Goal: Entertainment & Leisure: Consume media (video, audio)

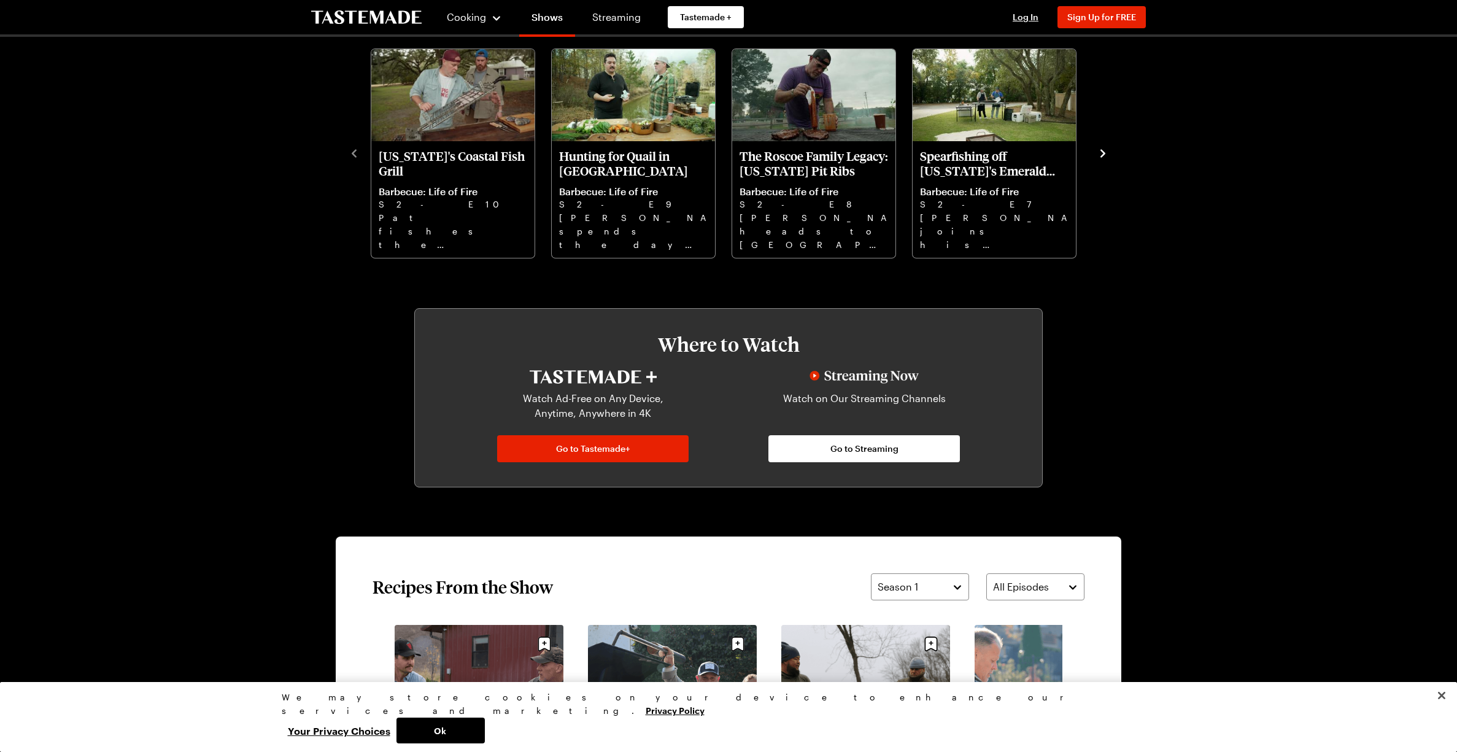
scroll to position [614, 0]
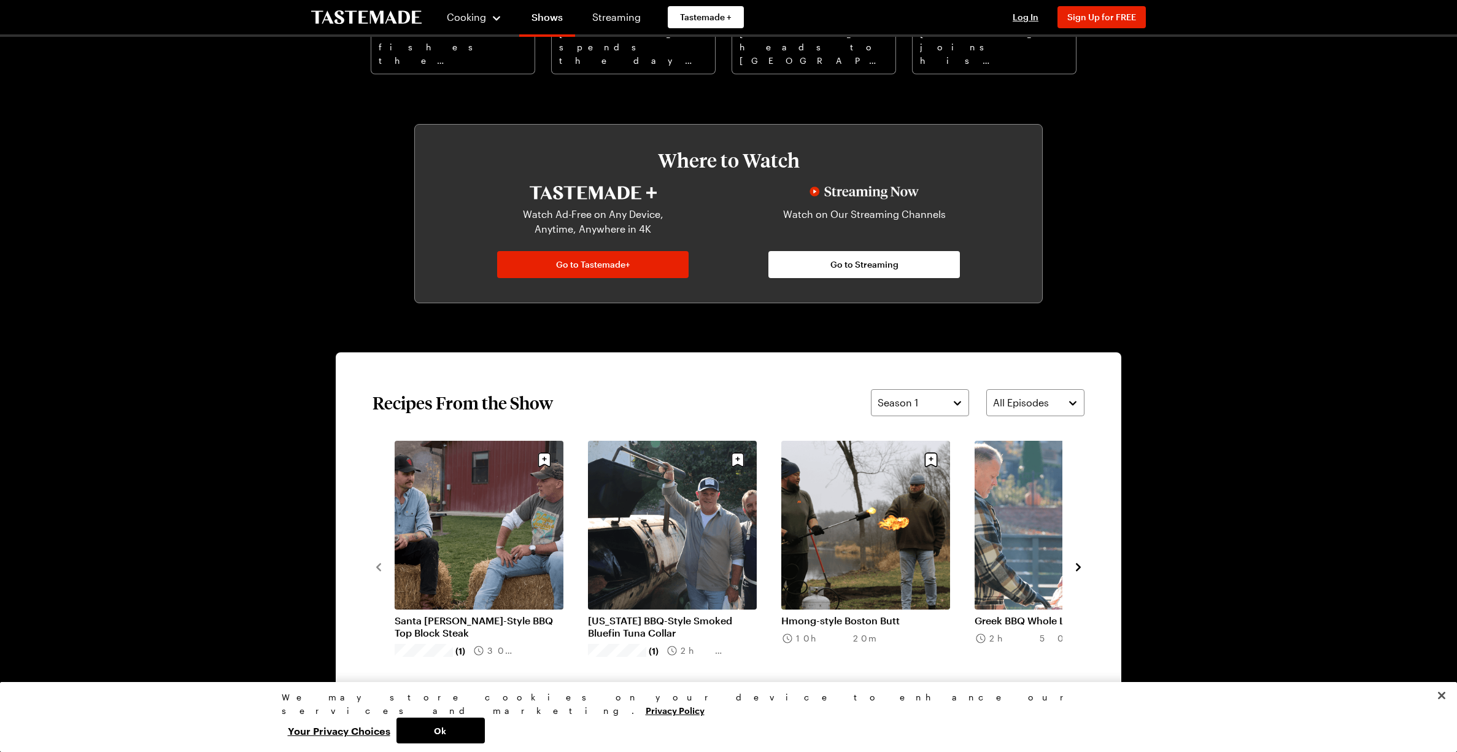
click at [1077, 565] on icon "navigate to next item" at bounding box center [1078, 567] width 5 height 8
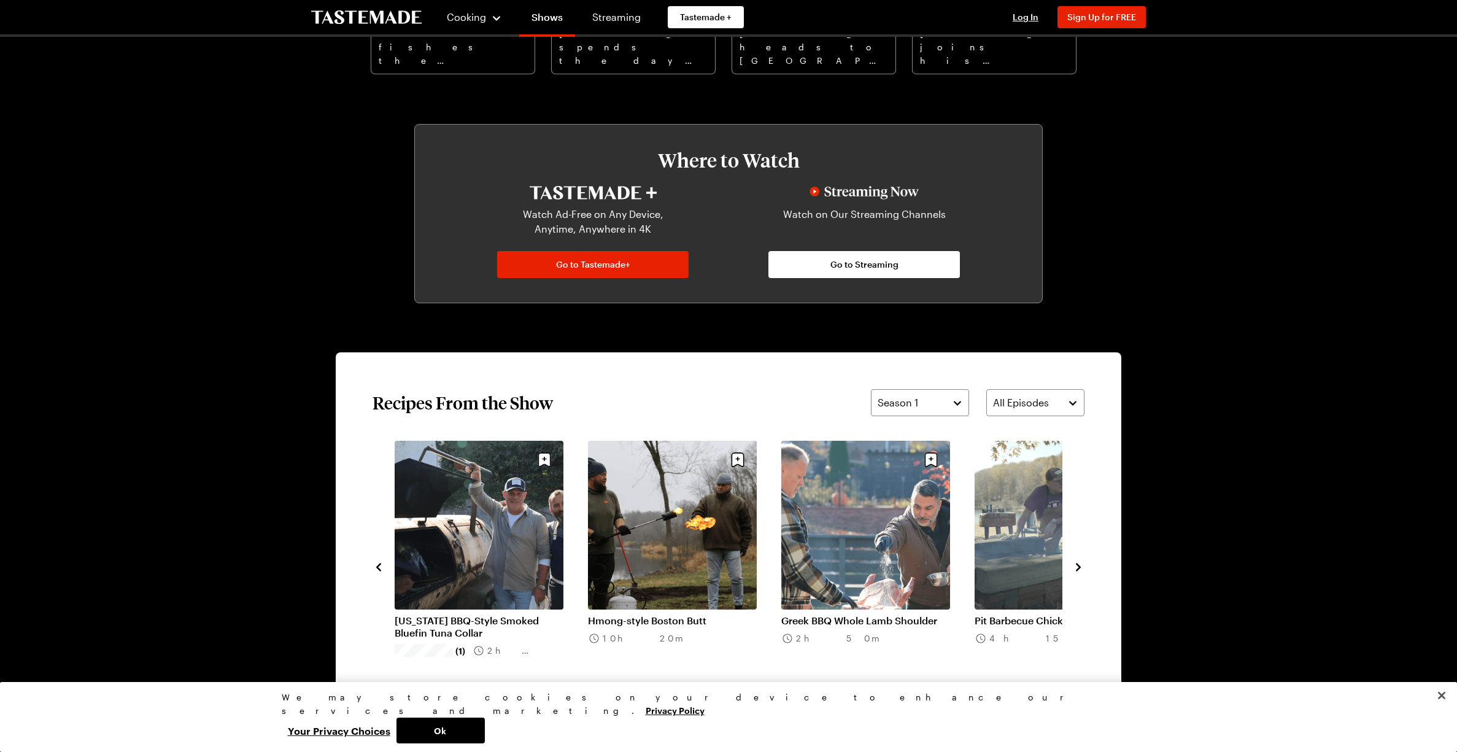
click at [1030, 614] on link "Pit Barbecue Chicken" at bounding box center [1059, 620] width 169 height 12
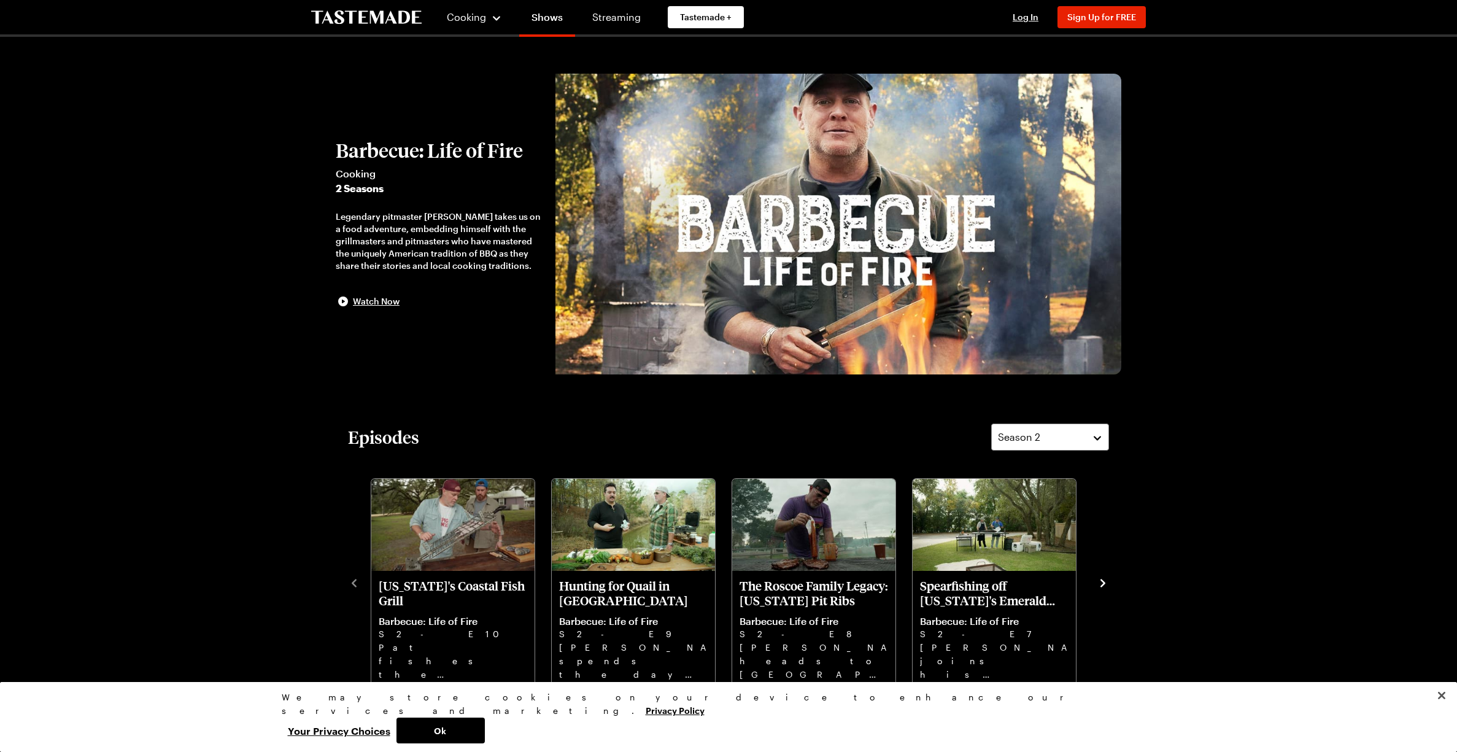
scroll to position [614, 0]
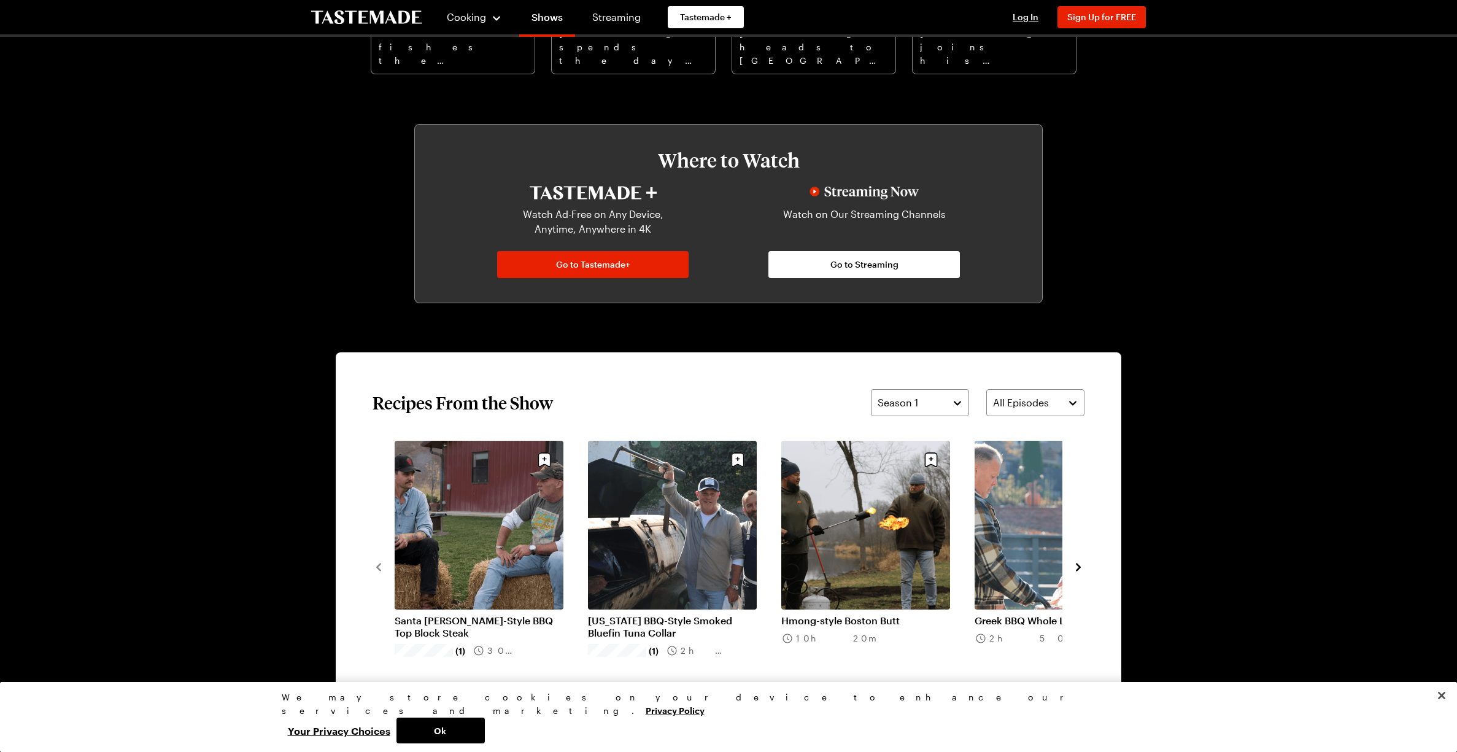
click at [1080, 563] on icon "navigate to next item" at bounding box center [1078, 567] width 12 height 12
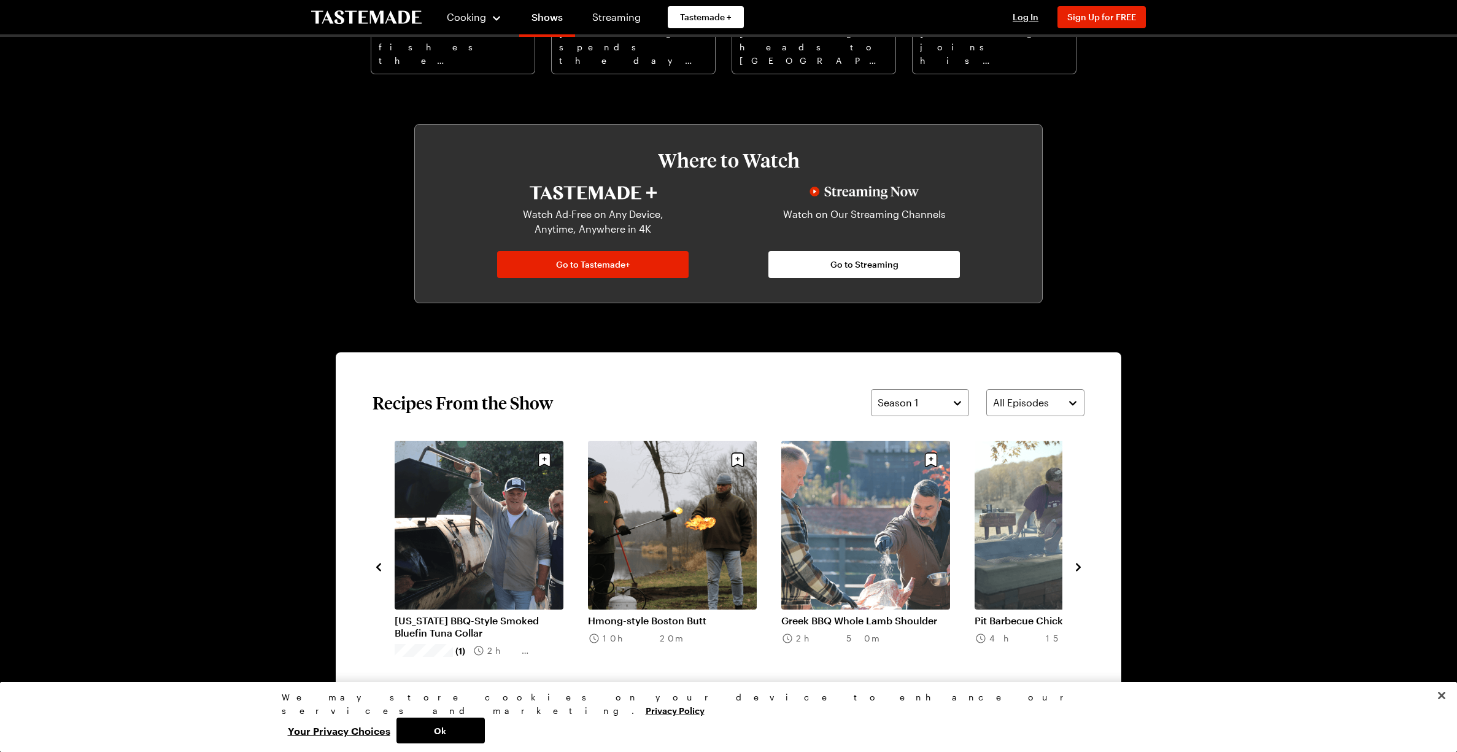
click at [1081, 567] on icon "navigate to next item" at bounding box center [1078, 567] width 12 height 12
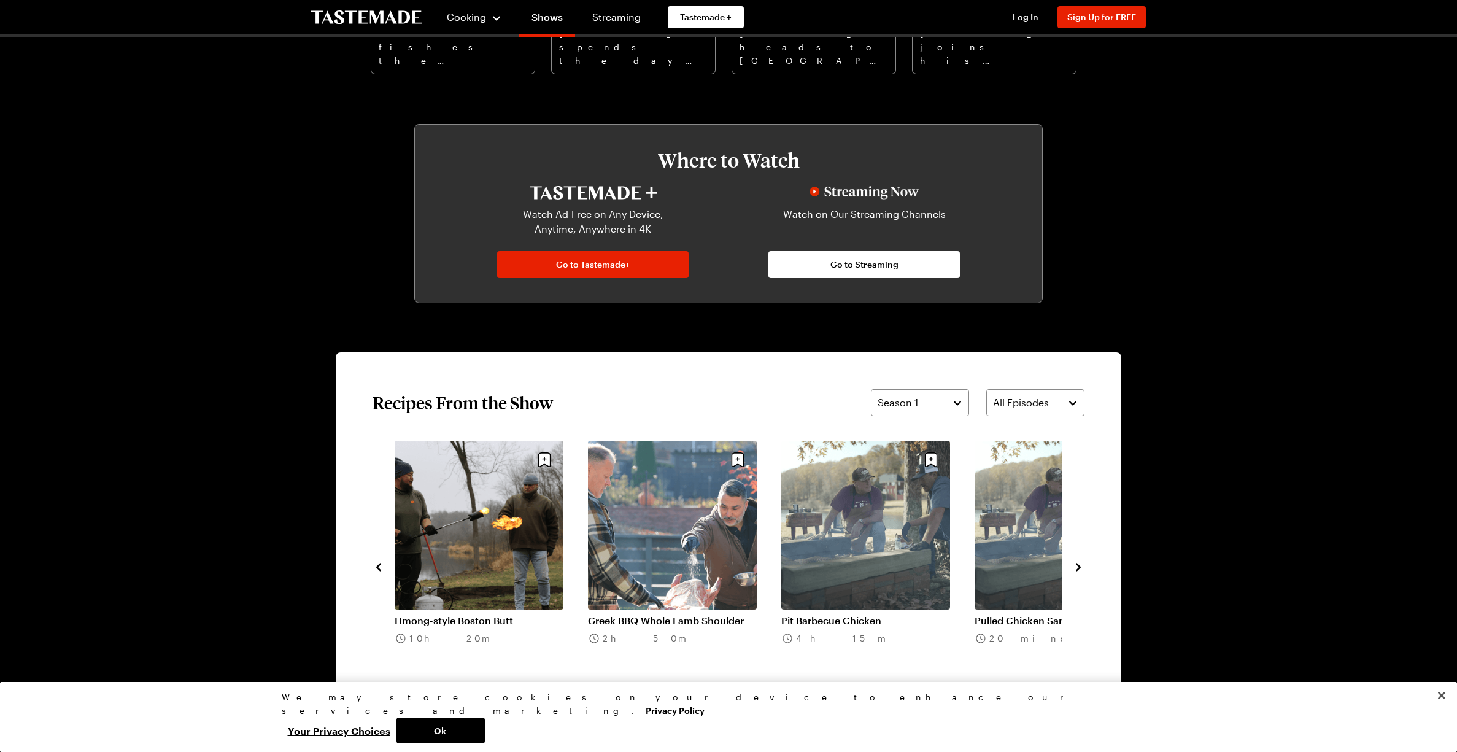
click at [1081, 567] on icon "navigate to next item" at bounding box center [1078, 567] width 12 height 12
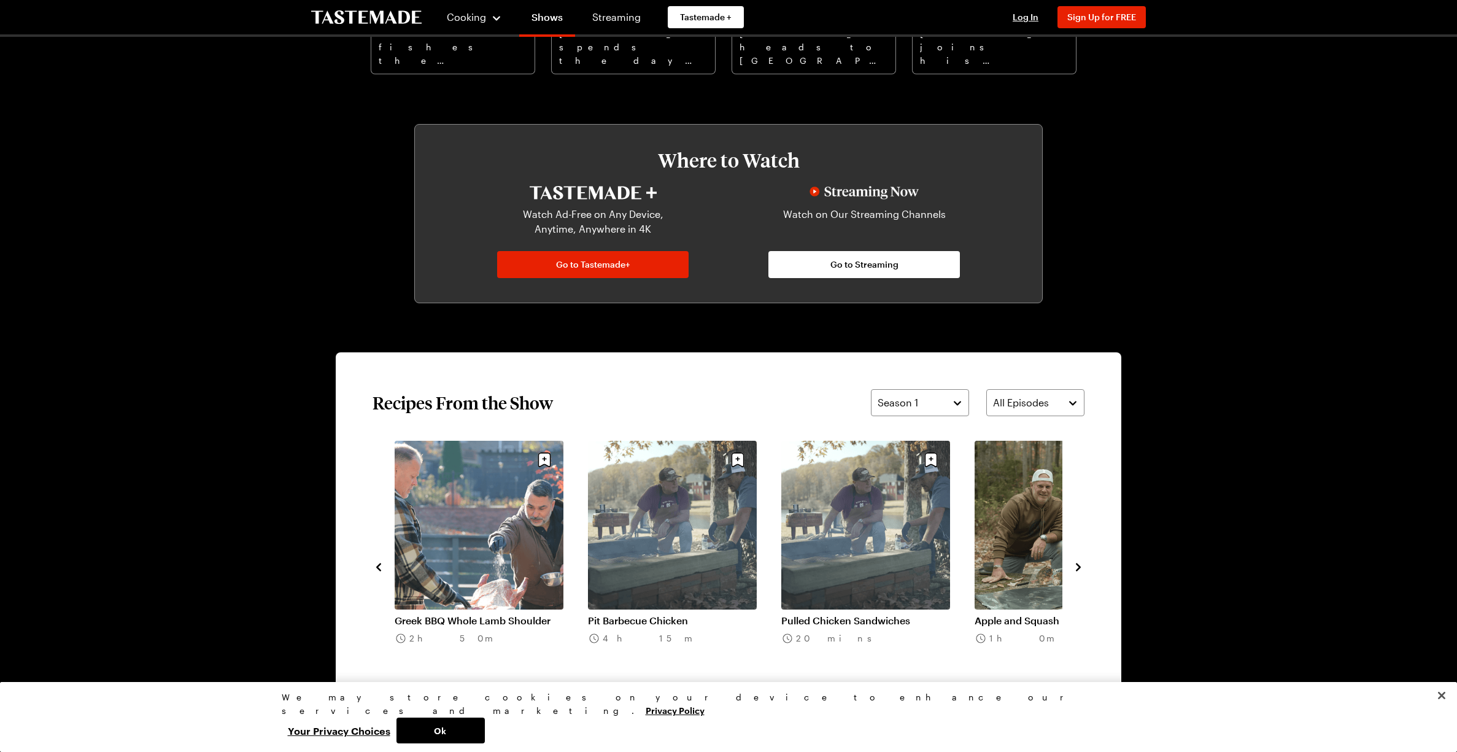
click at [1081, 567] on icon "navigate to next item" at bounding box center [1078, 567] width 12 height 12
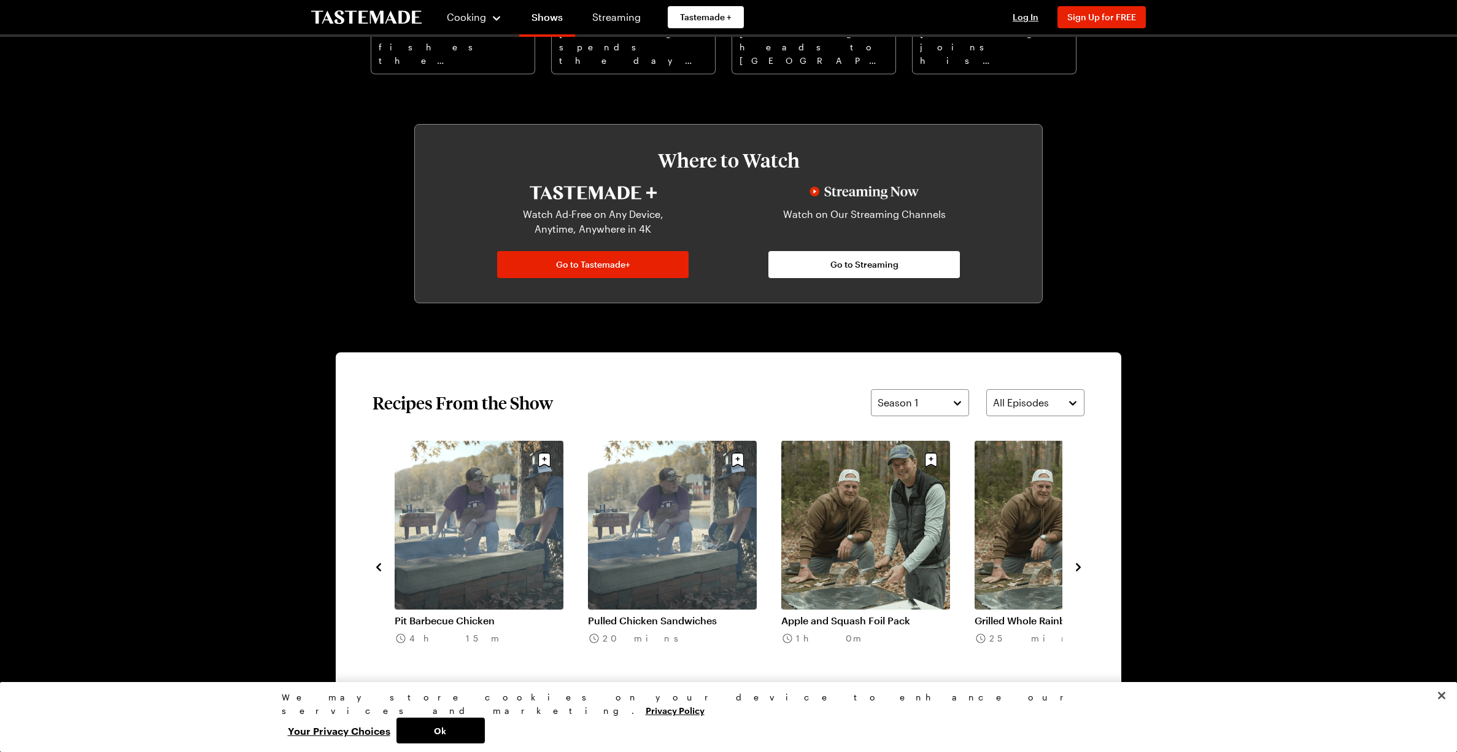
click at [1081, 568] on icon "navigate to next item" at bounding box center [1078, 567] width 12 height 12
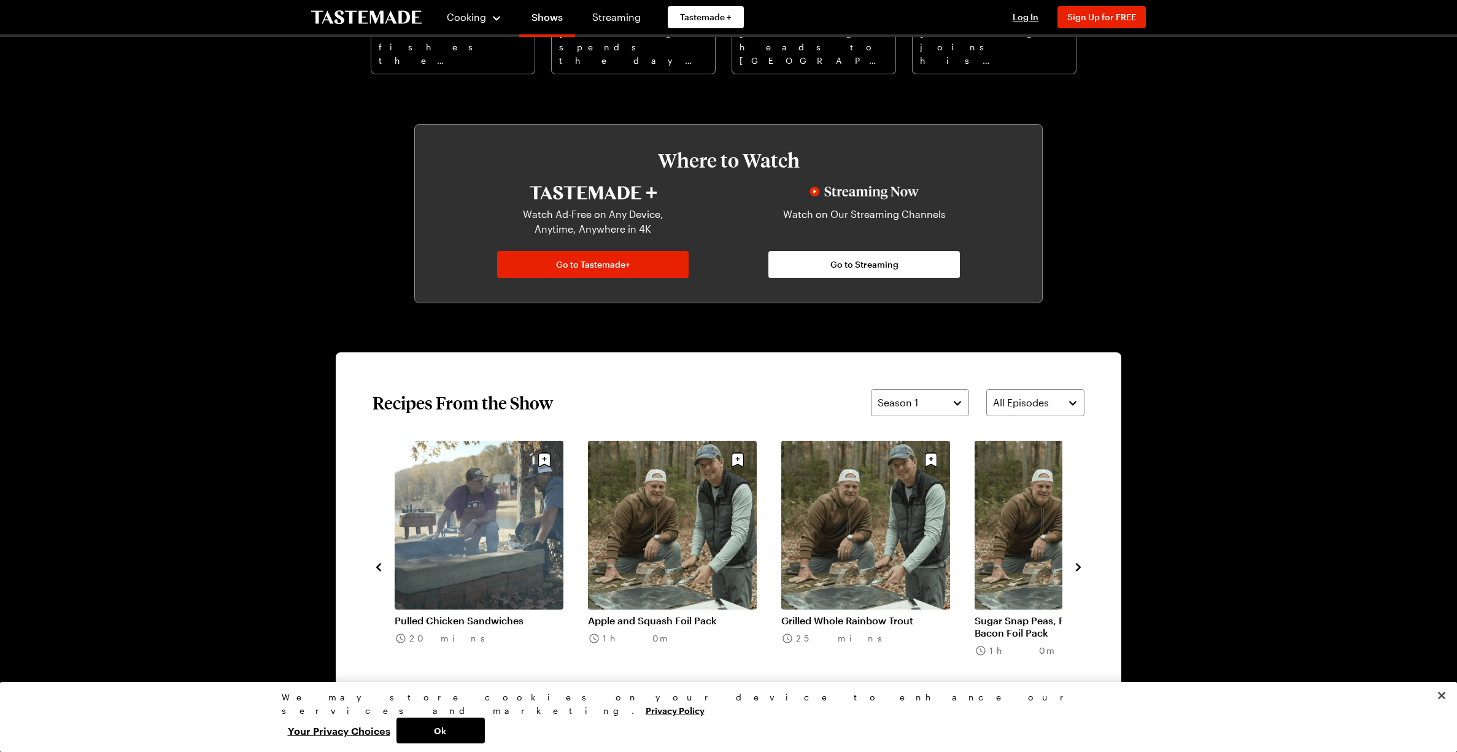
click at [1082, 568] on icon "navigate to next item" at bounding box center [1078, 567] width 12 height 12
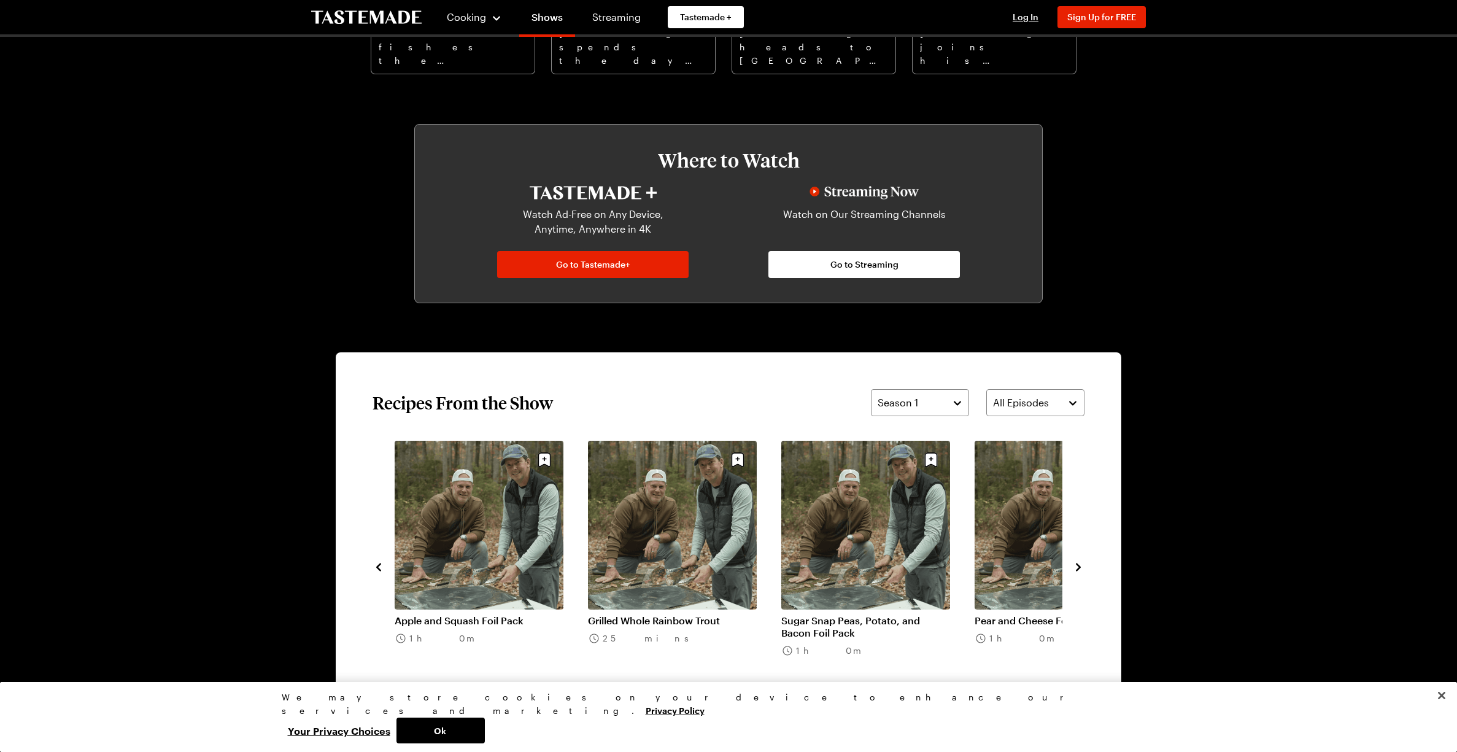
click at [1083, 567] on icon "navigate to next item" at bounding box center [1078, 567] width 12 height 12
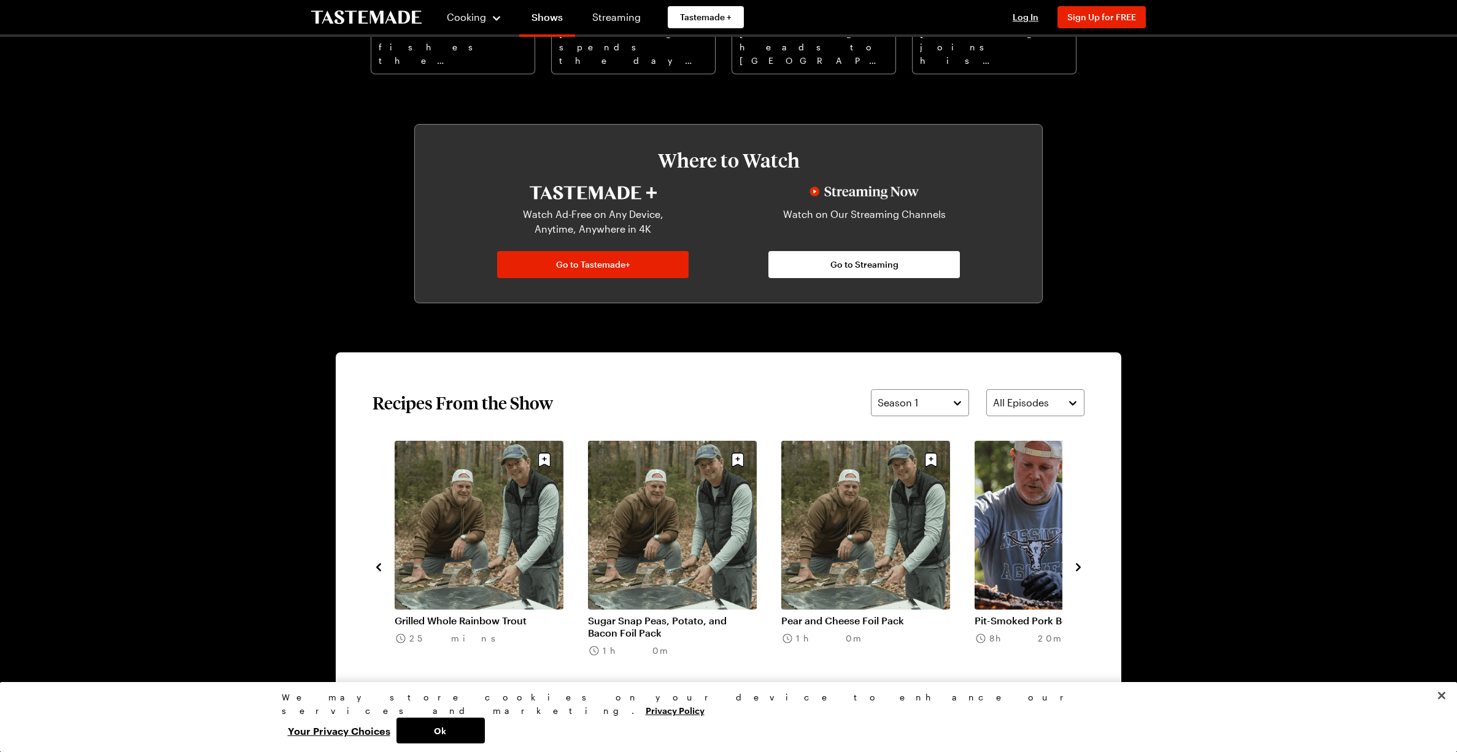
click at [1081, 567] on icon "navigate to next item" at bounding box center [1078, 567] width 12 height 12
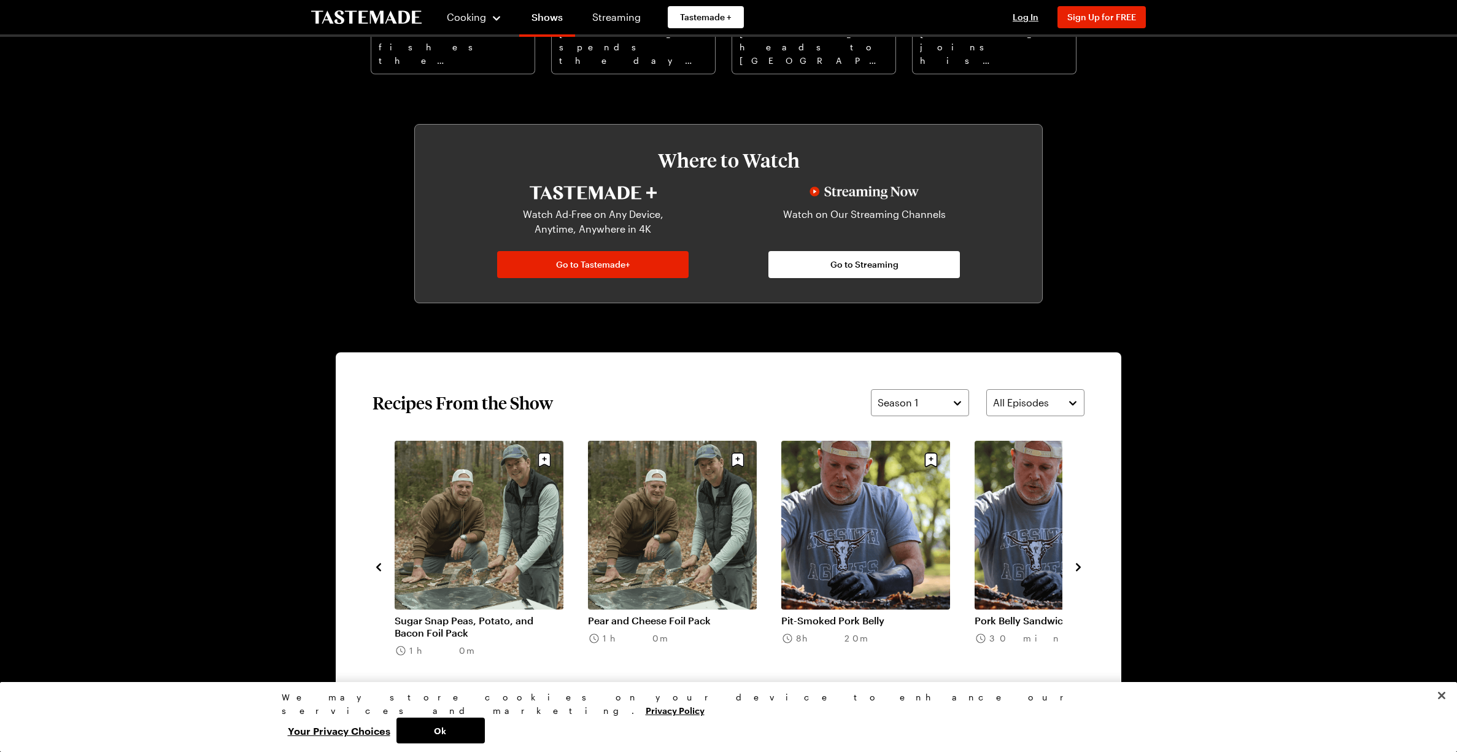
click at [1080, 567] on icon "navigate to next item" at bounding box center [1078, 567] width 5 height 8
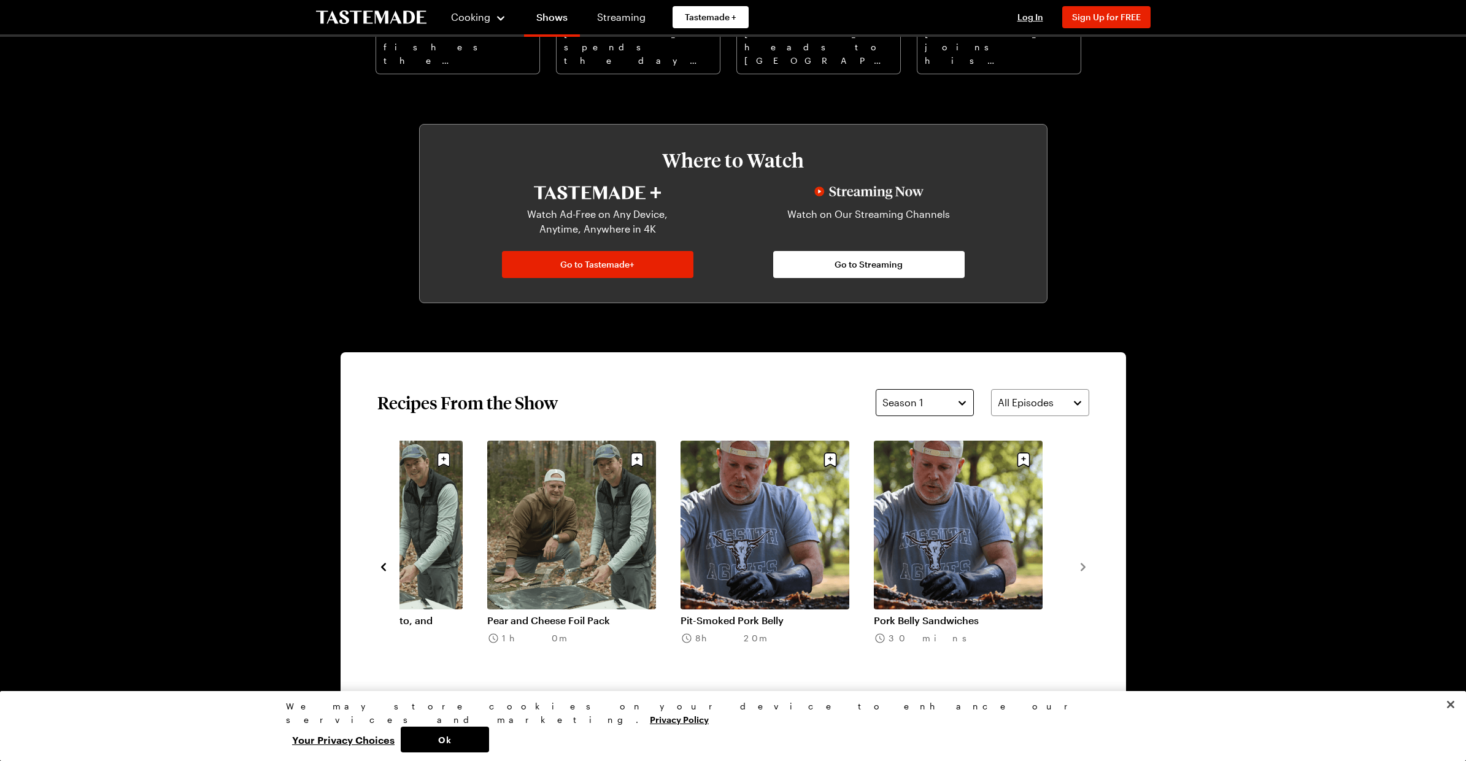
click at [961, 405] on button "Season 1" at bounding box center [925, 402] width 98 height 27
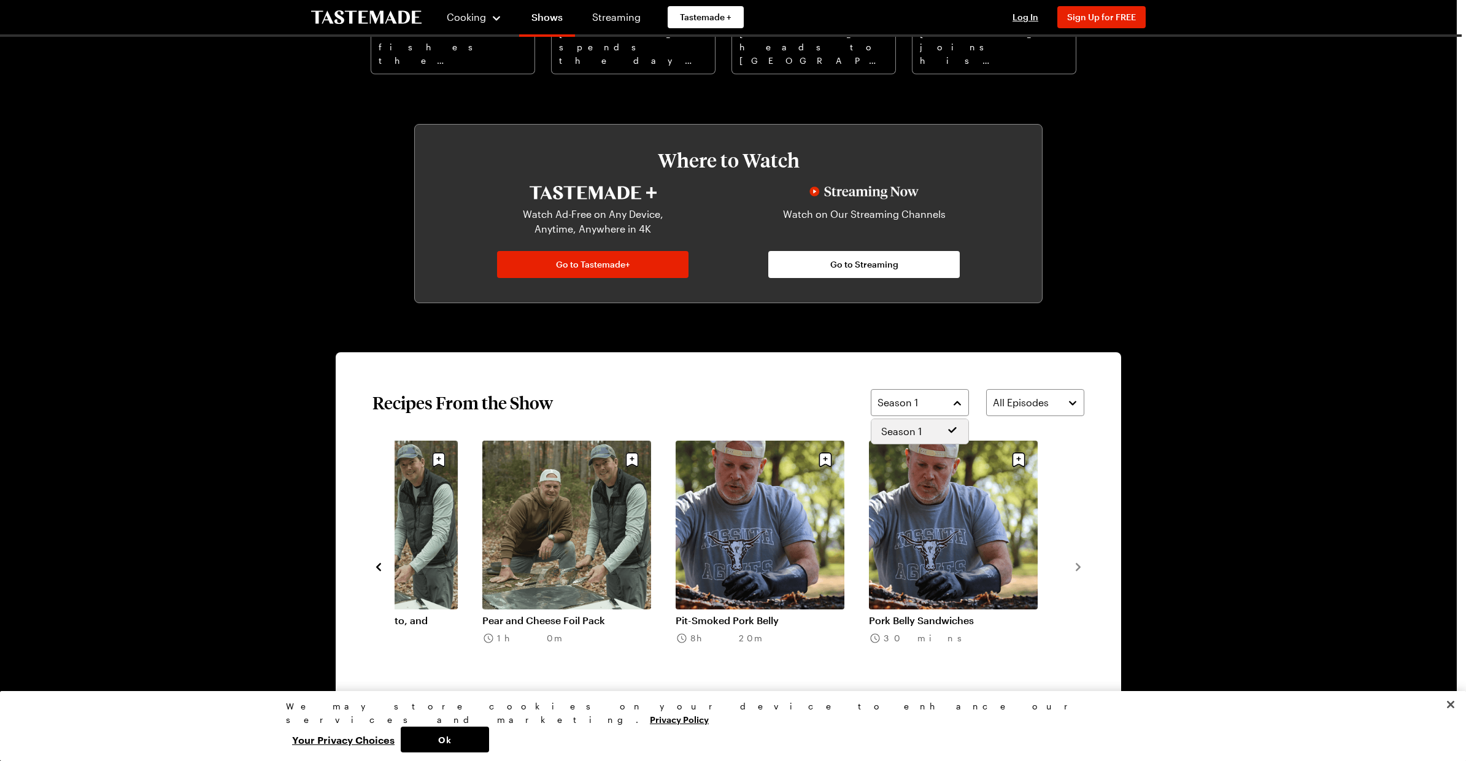
click at [954, 430] on icon at bounding box center [952, 430] width 8 height 6
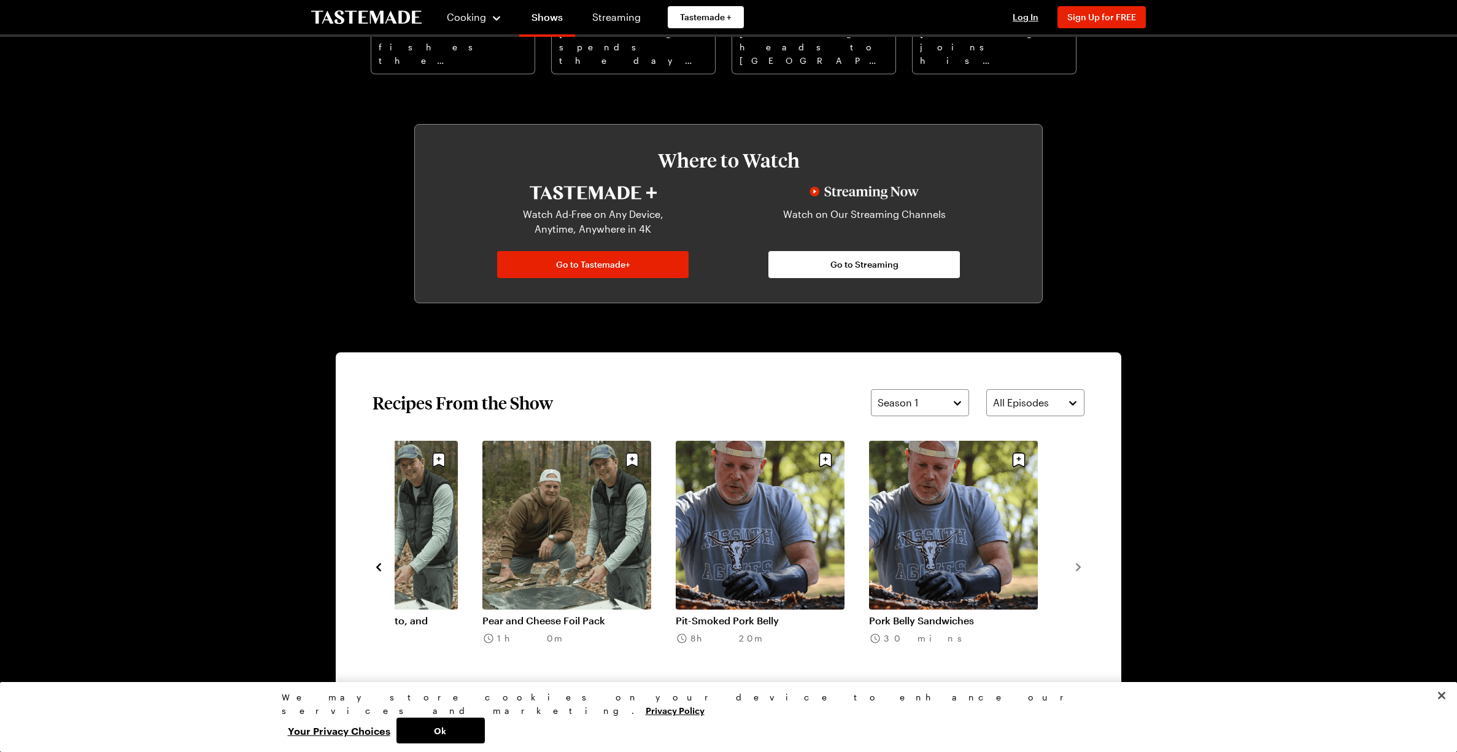
scroll to position [246, 0]
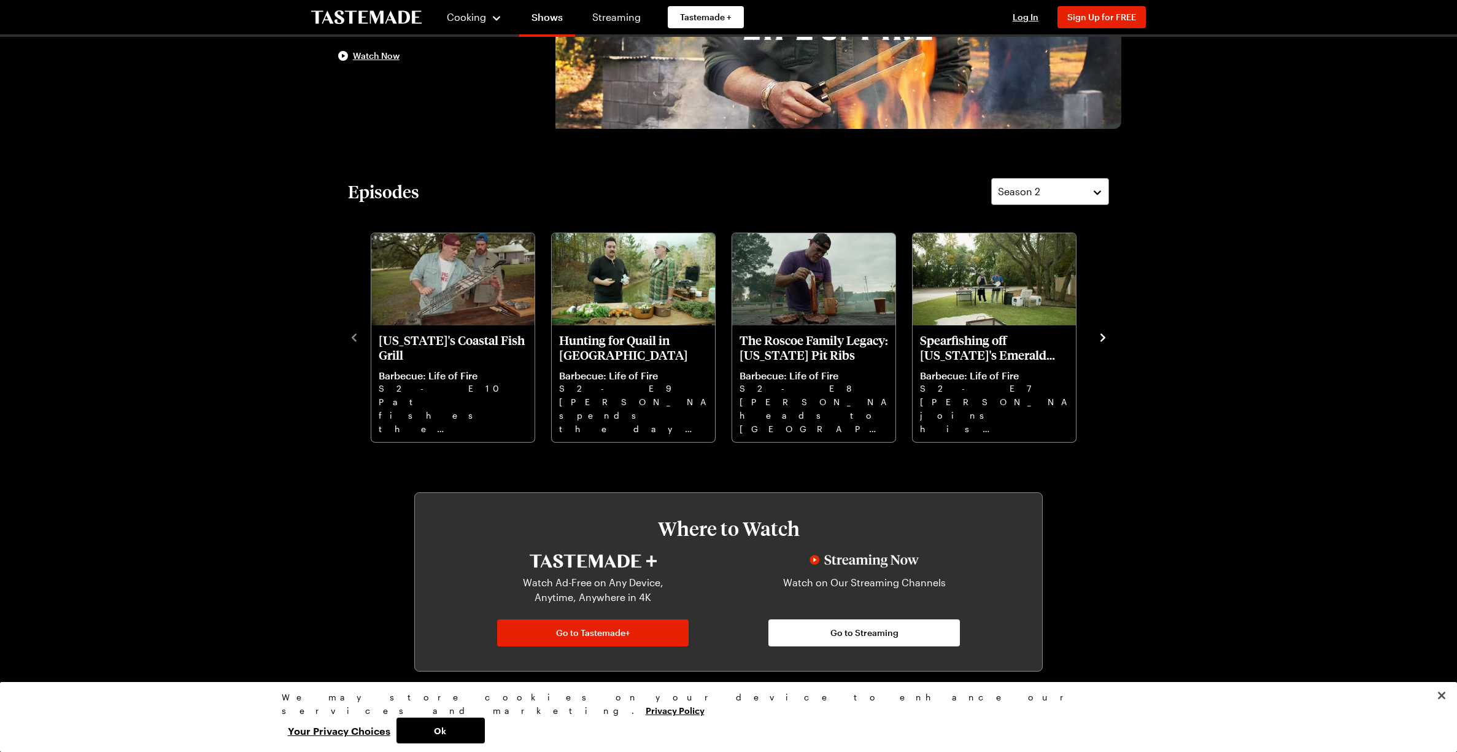
click at [1099, 336] on icon "navigate to next item" at bounding box center [1103, 337] width 12 height 12
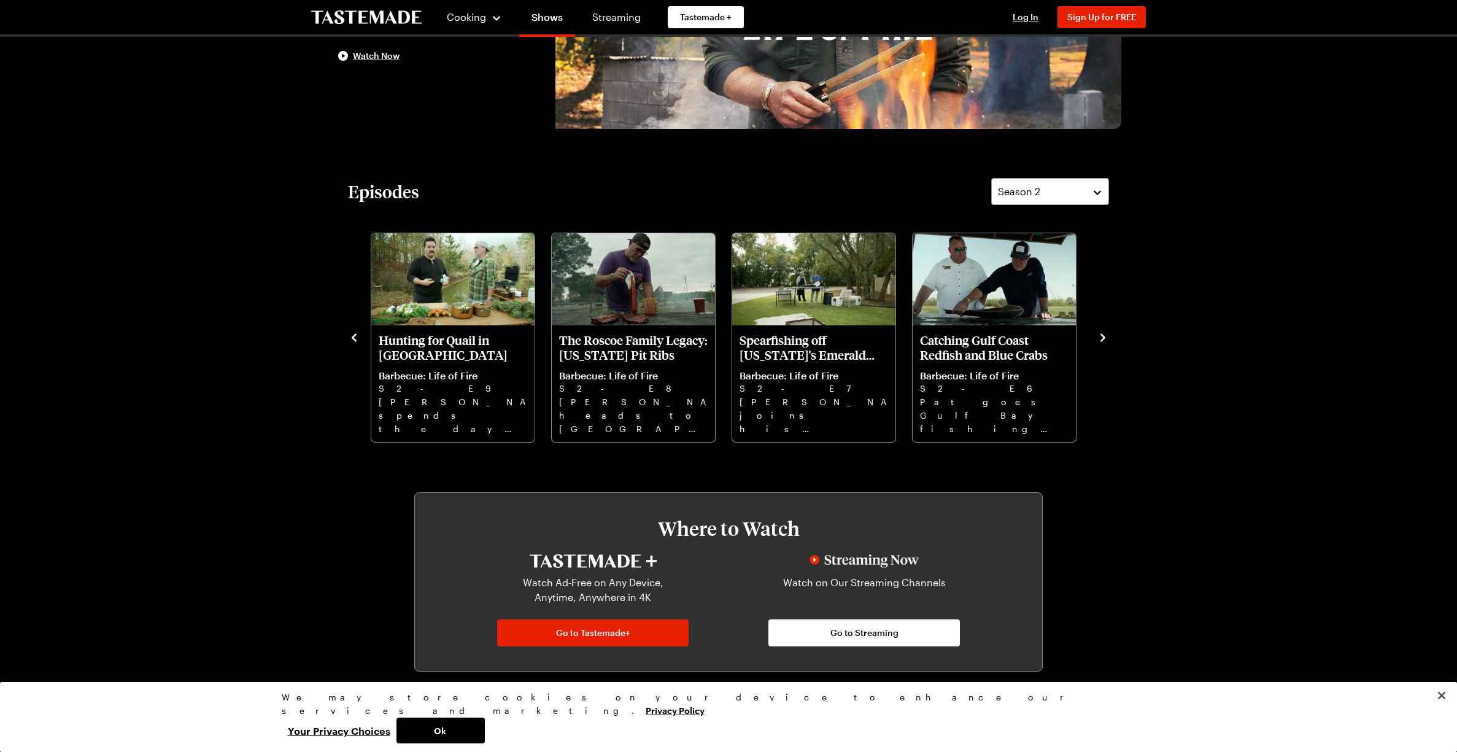
click at [1104, 334] on icon "navigate to next item" at bounding box center [1103, 337] width 12 height 12
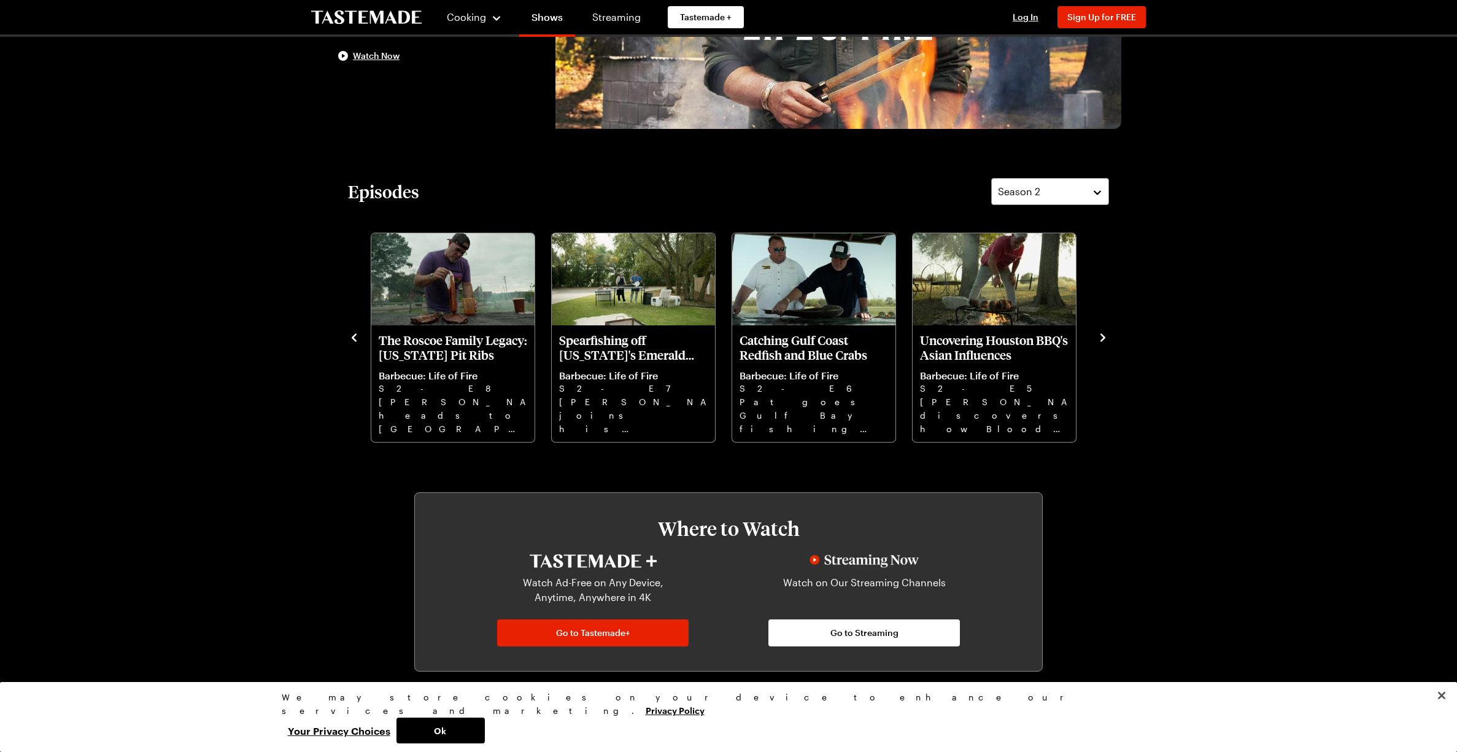
click at [1103, 339] on icon "navigate to next item" at bounding box center [1103, 337] width 5 height 8
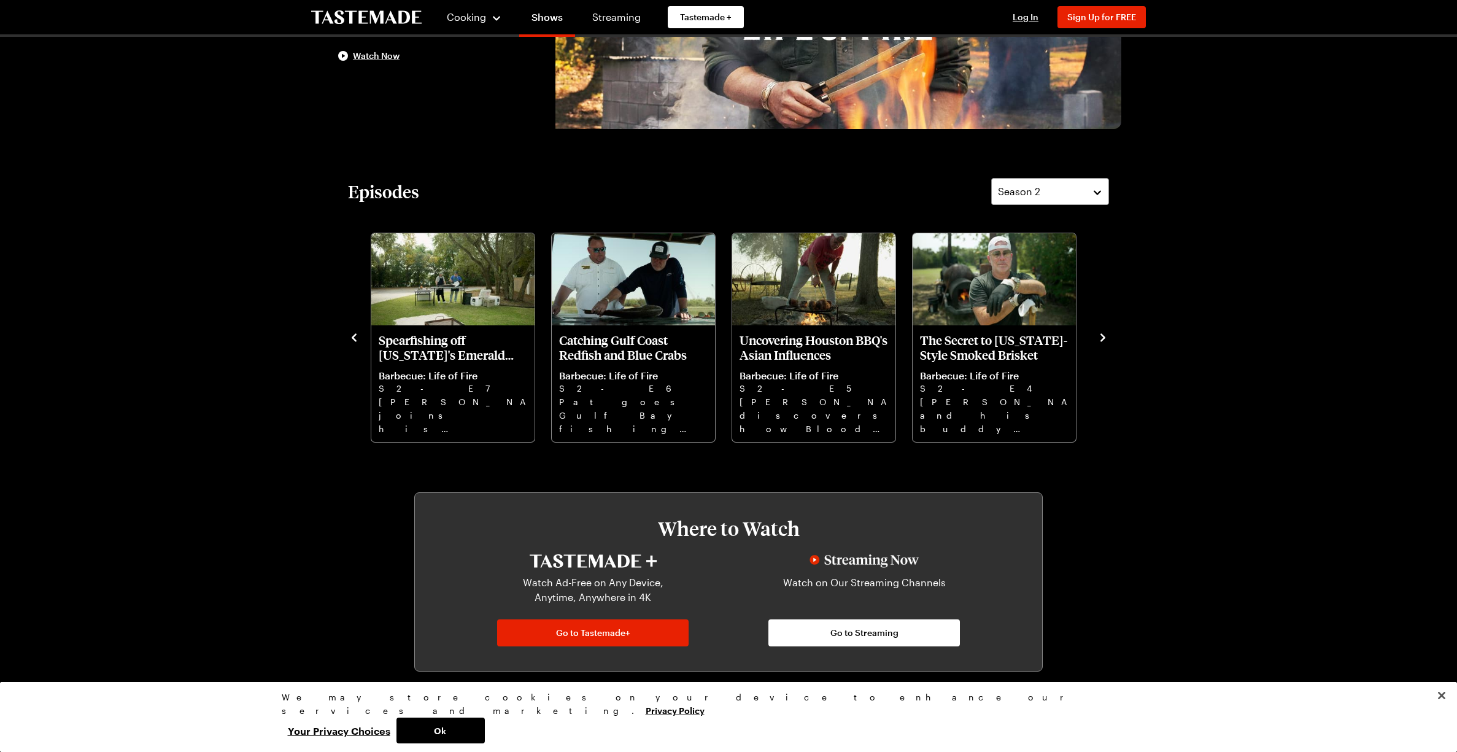
click at [1103, 339] on icon "navigate to next item" at bounding box center [1103, 337] width 5 height 8
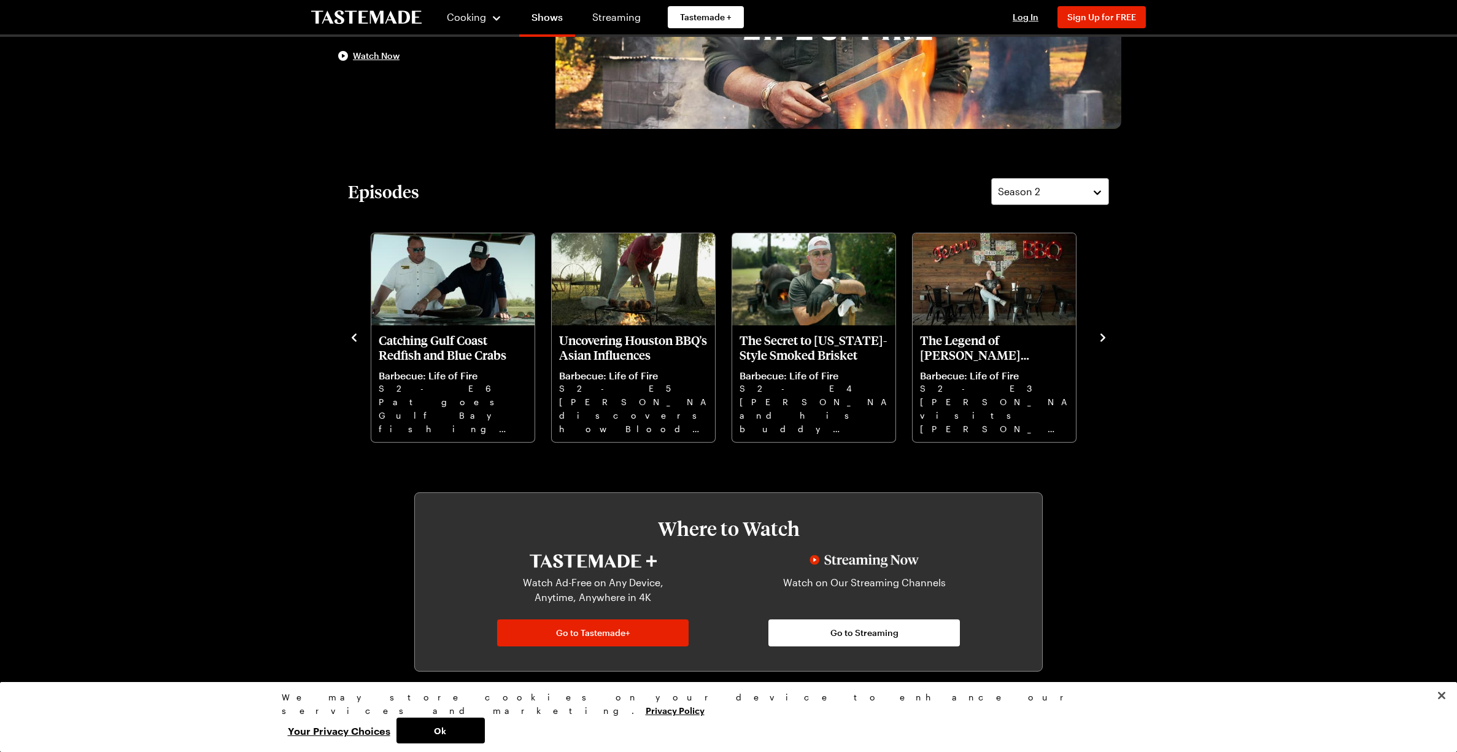
click at [1103, 339] on icon "navigate to next item" at bounding box center [1103, 337] width 5 height 8
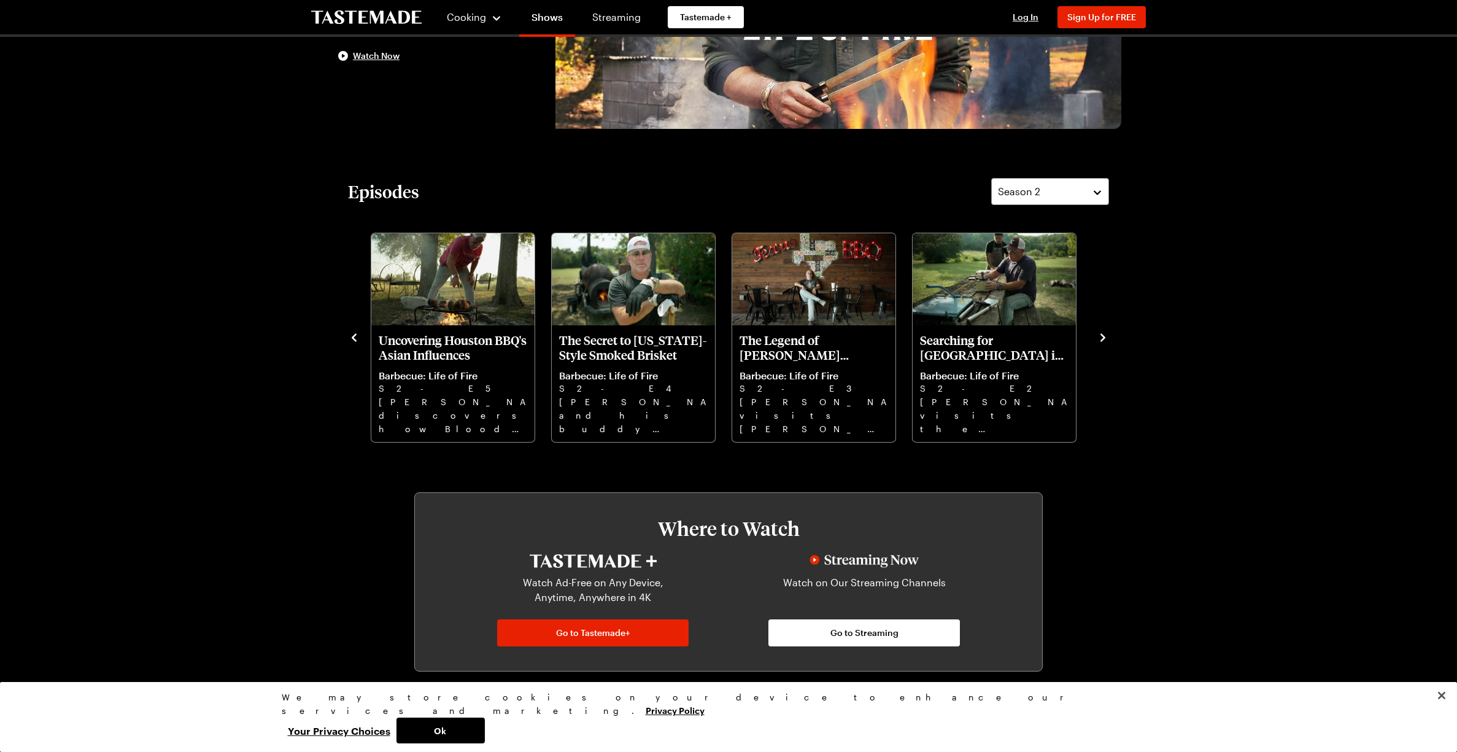
click at [1103, 339] on icon "navigate to next item" at bounding box center [1103, 337] width 5 height 8
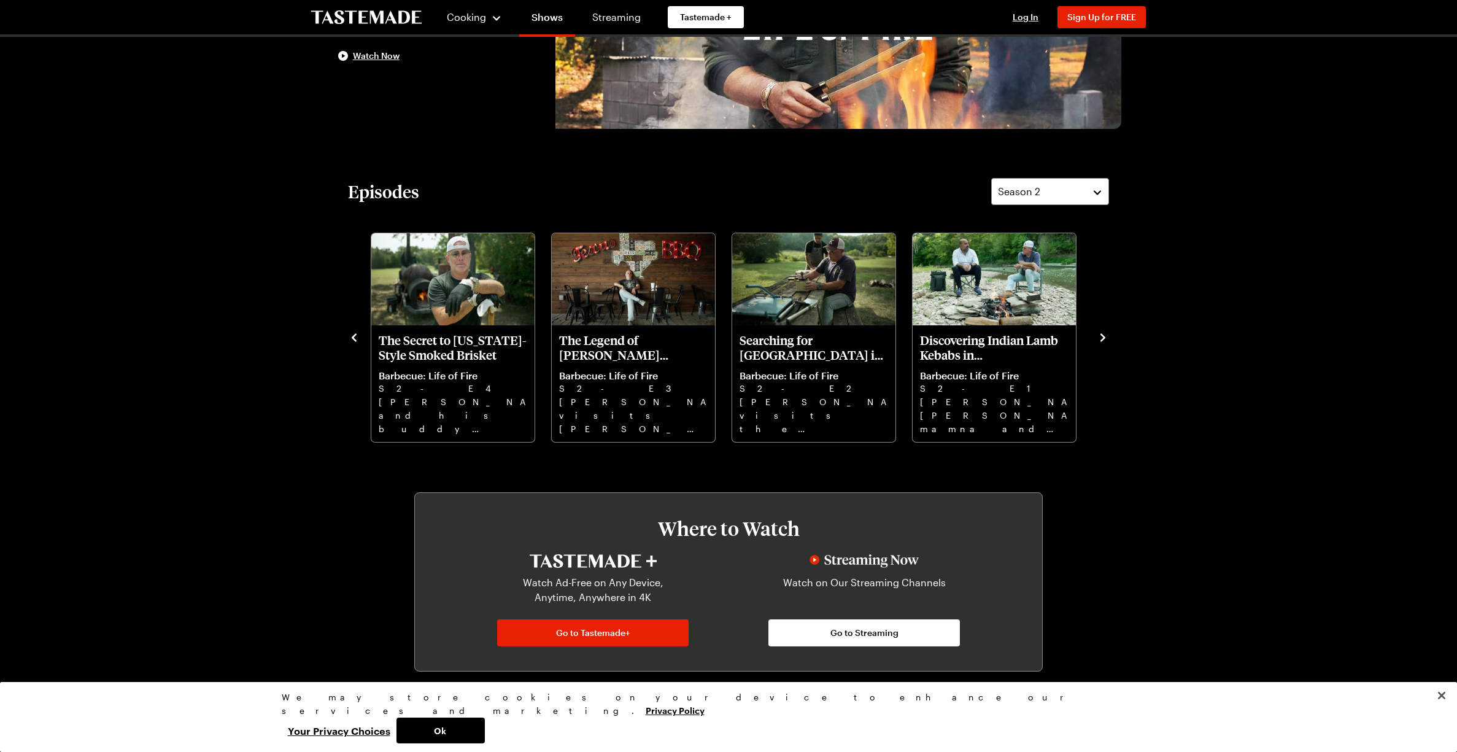
click at [1101, 336] on icon "navigate to next item" at bounding box center [1103, 337] width 12 height 12
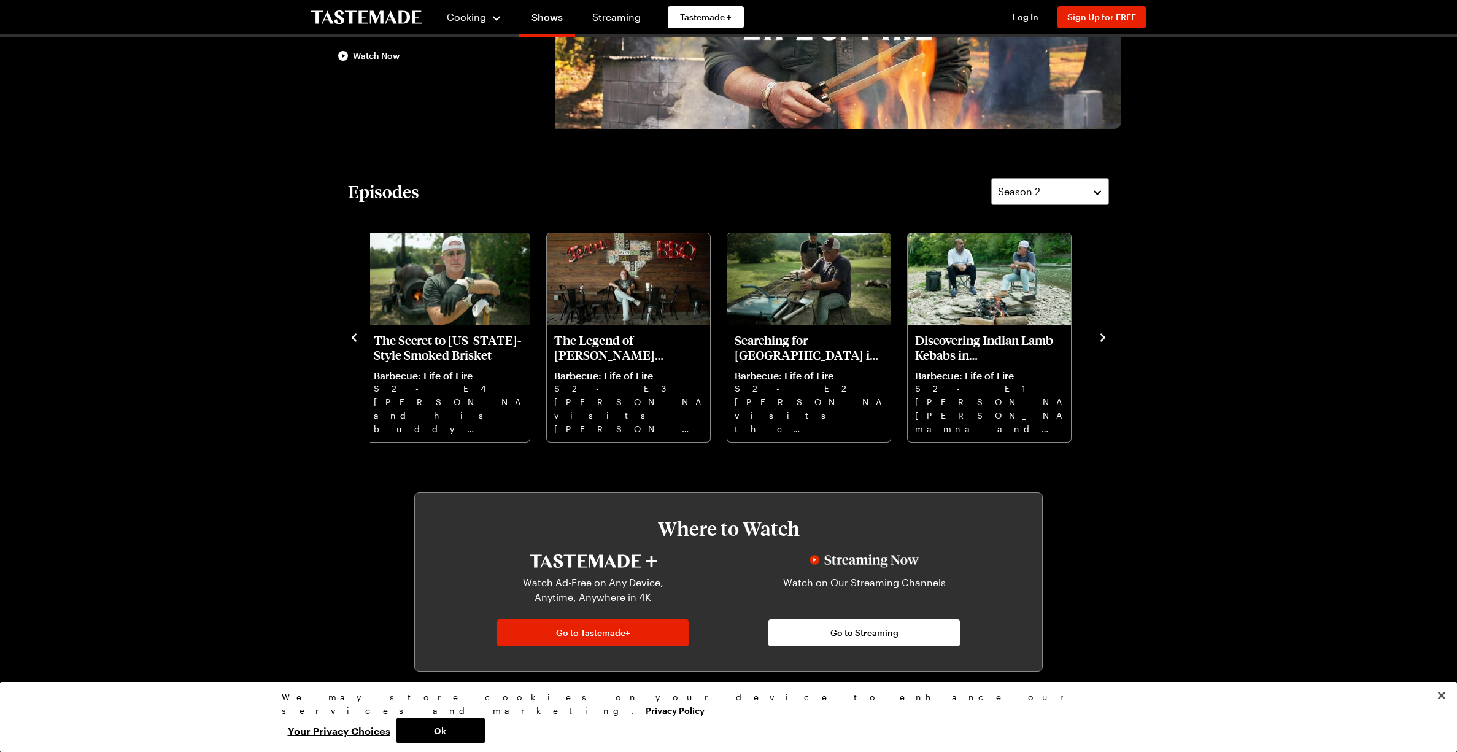
click at [357, 338] on icon "navigate to previous item" at bounding box center [354, 337] width 12 height 12
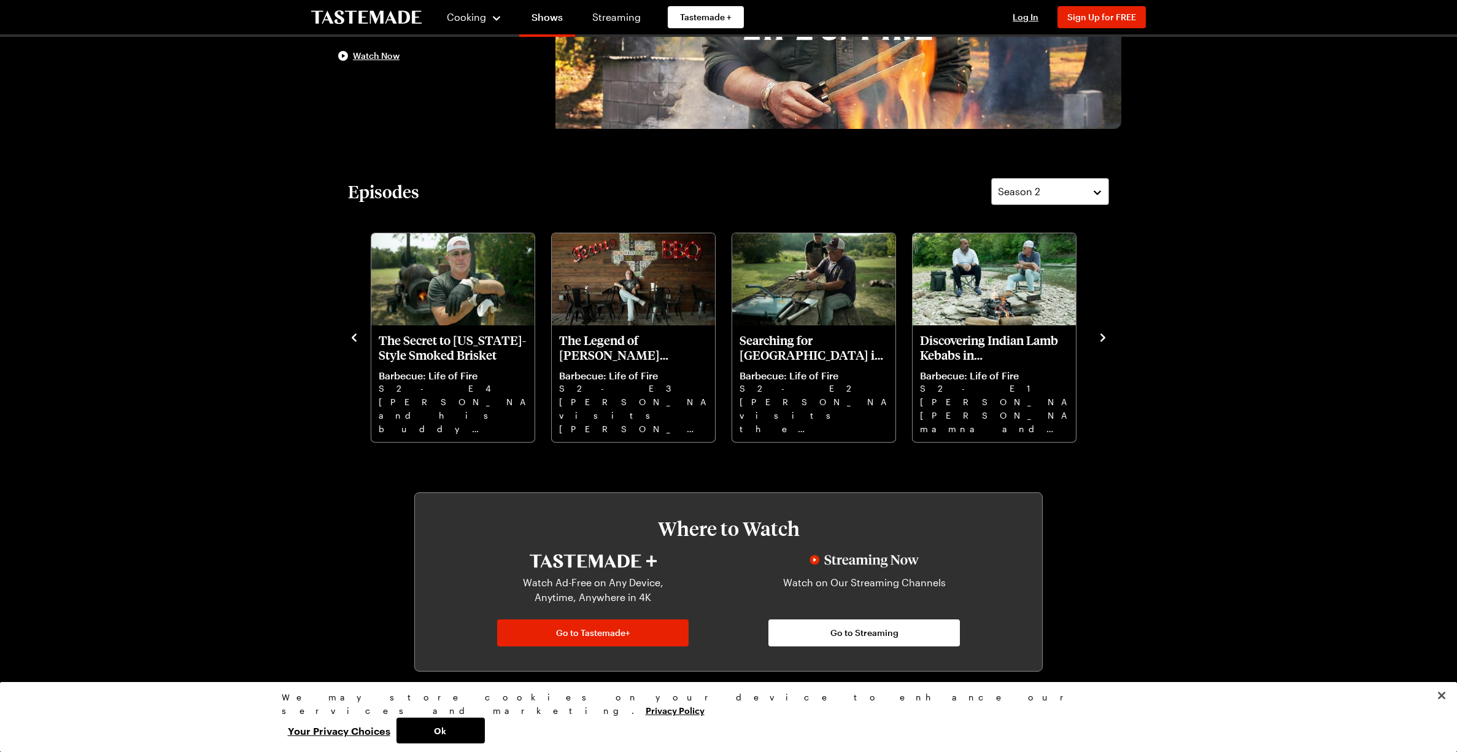
click at [357, 335] on icon "navigate to previous item" at bounding box center [354, 337] width 12 height 12
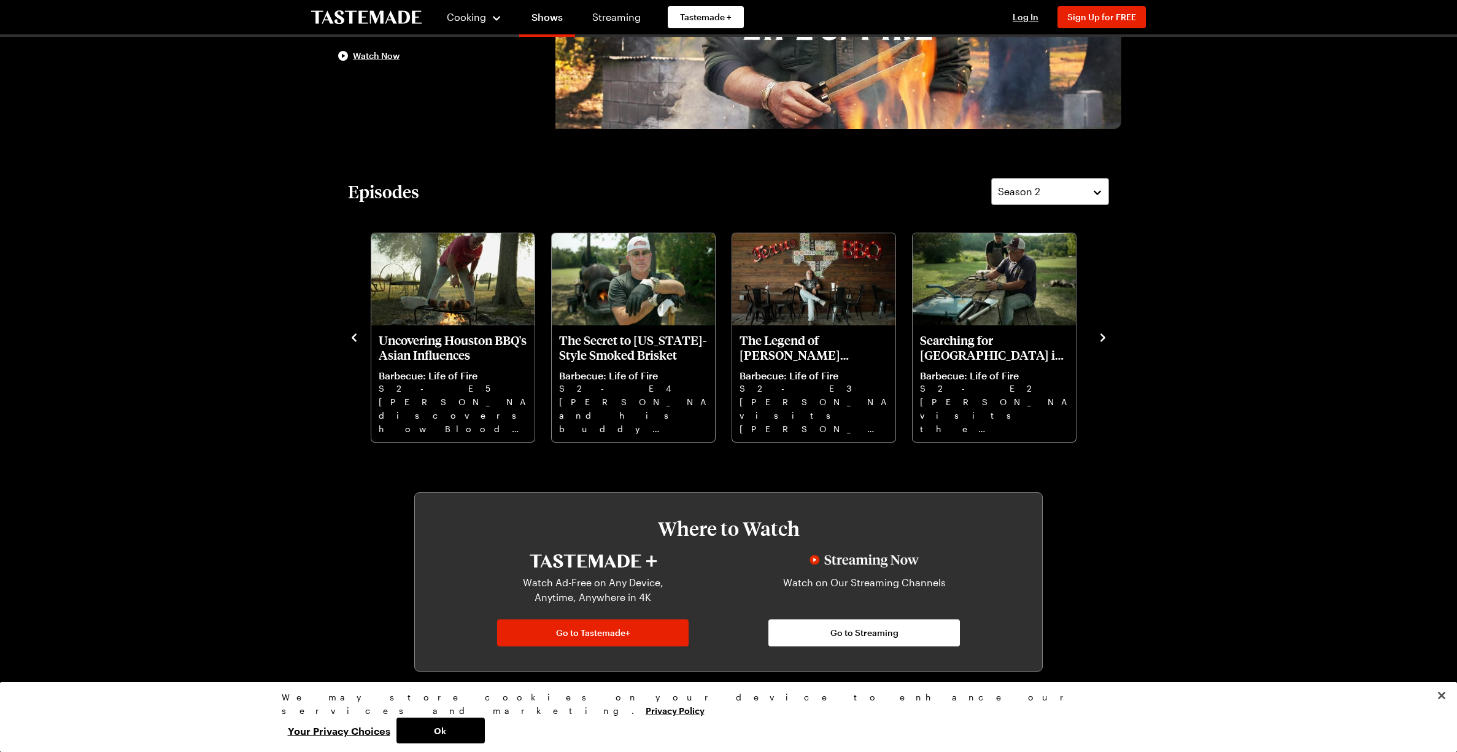
click at [357, 335] on icon "navigate to previous item" at bounding box center [354, 337] width 12 height 12
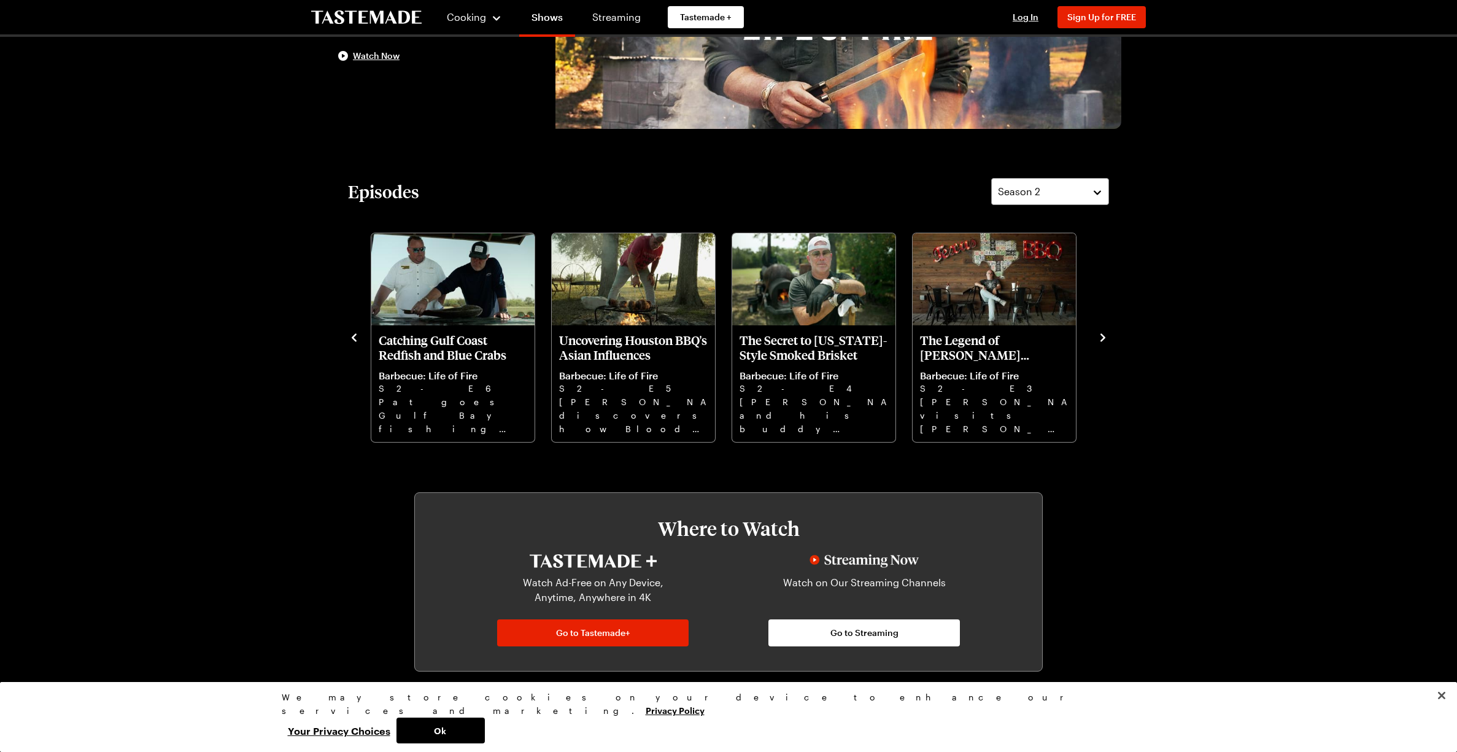
click at [357, 335] on icon "navigate to previous item" at bounding box center [354, 337] width 12 height 12
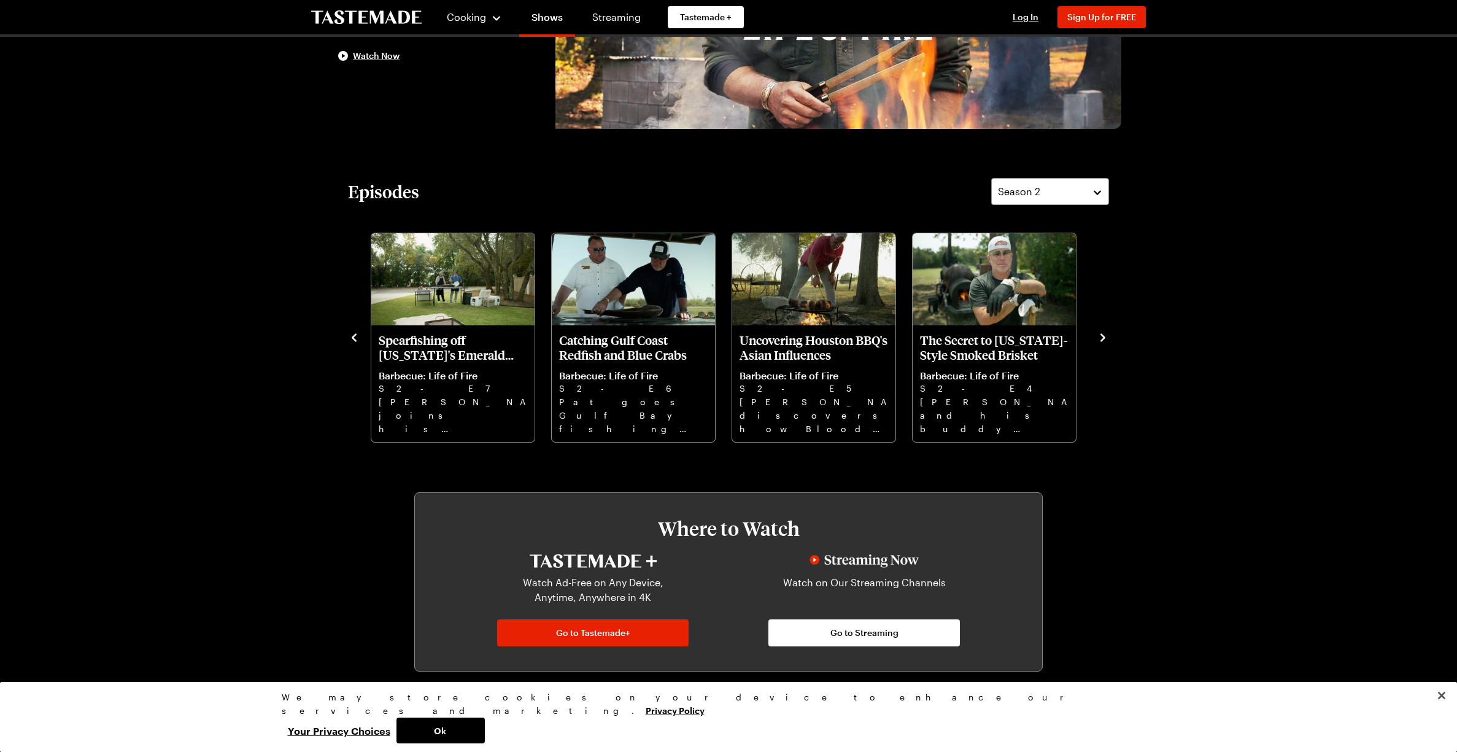
click at [357, 335] on icon "navigate to previous item" at bounding box center [354, 337] width 12 height 12
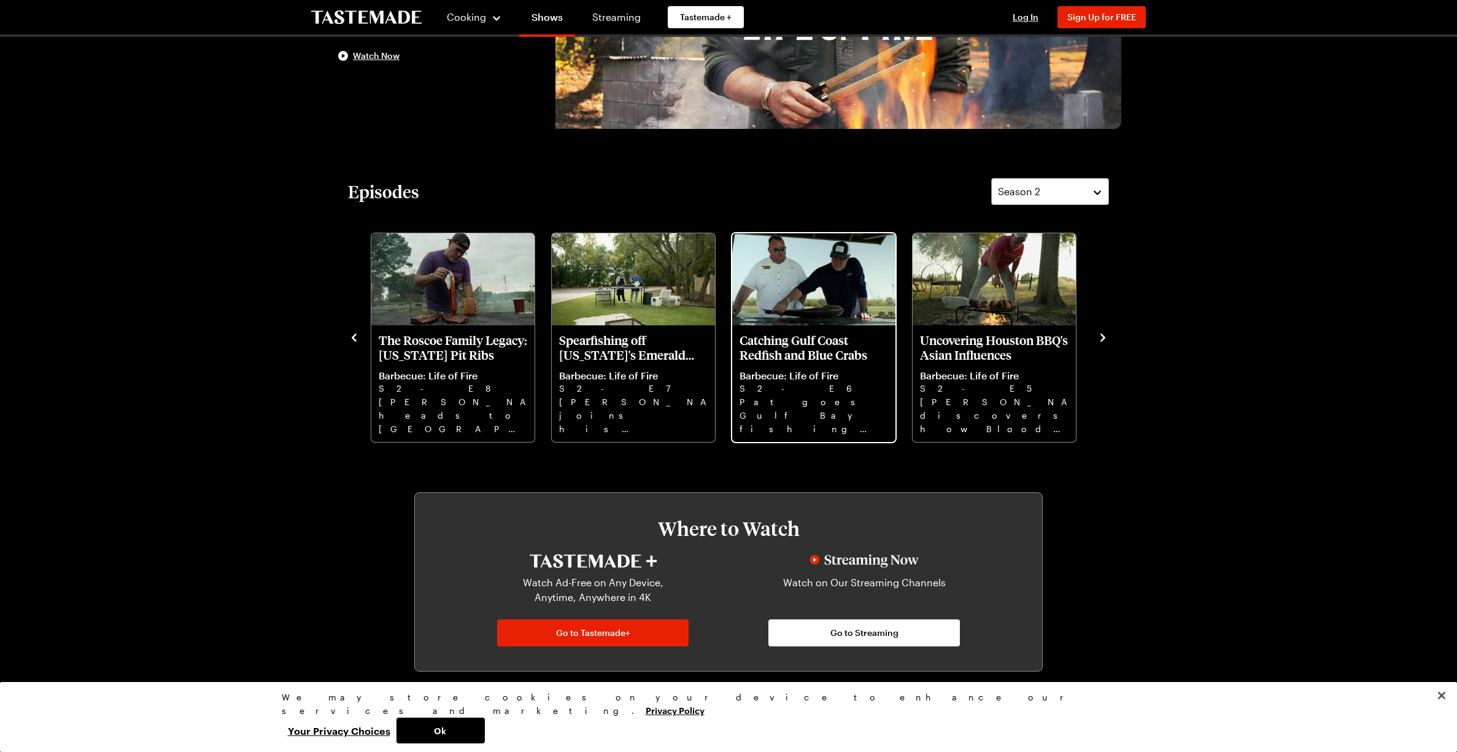
click at [799, 346] on p "Catching Gulf Coast Redfish and Blue Crabs" at bounding box center [814, 347] width 149 height 29
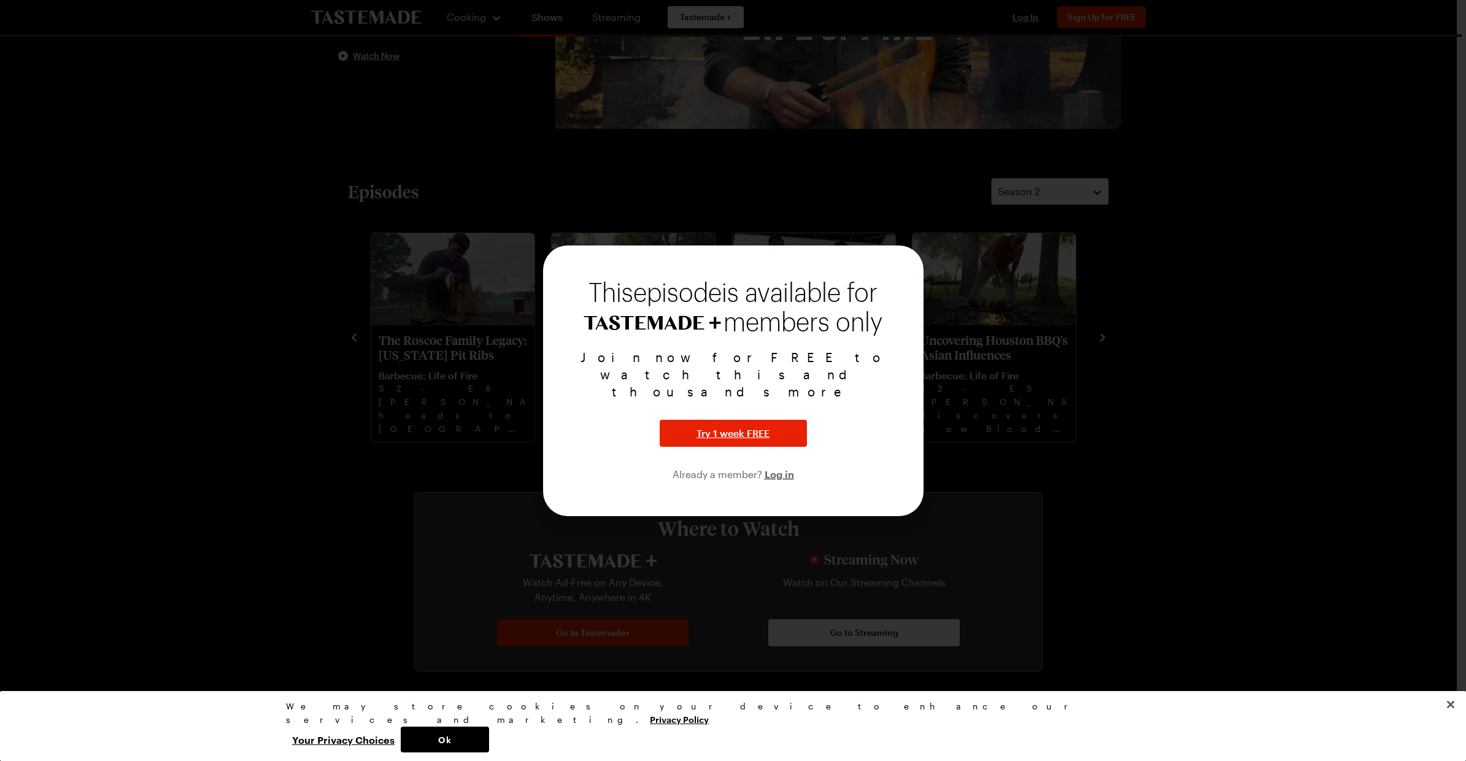
click at [402, 451] on div at bounding box center [733, 380] width 1466 height 761
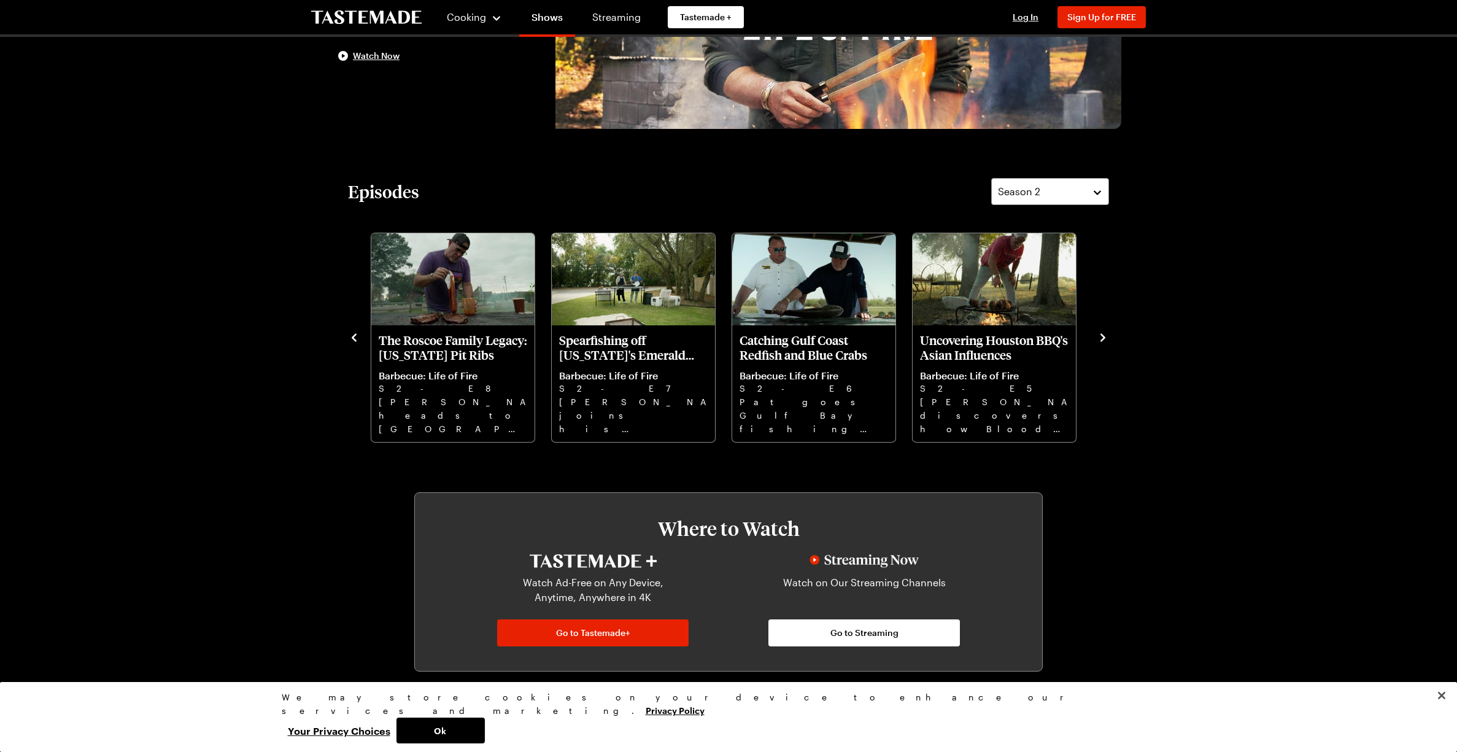
click at [350, 338] on icon "navigate to previous item" at bounding box center [354, 337] width 12 height 12
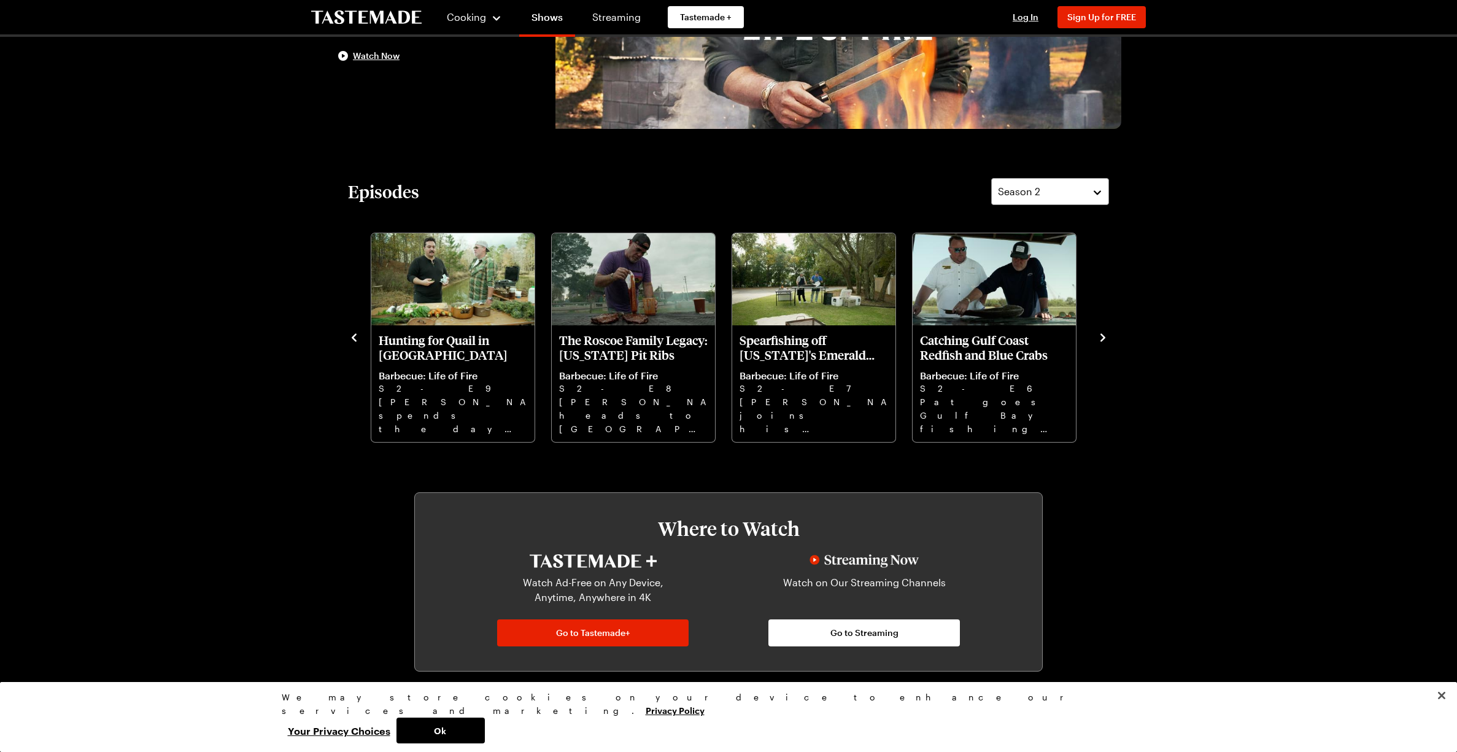
click at [350, 338] on icon "navigate to previous item" at bounding box center [354, 337] width 12 height 12
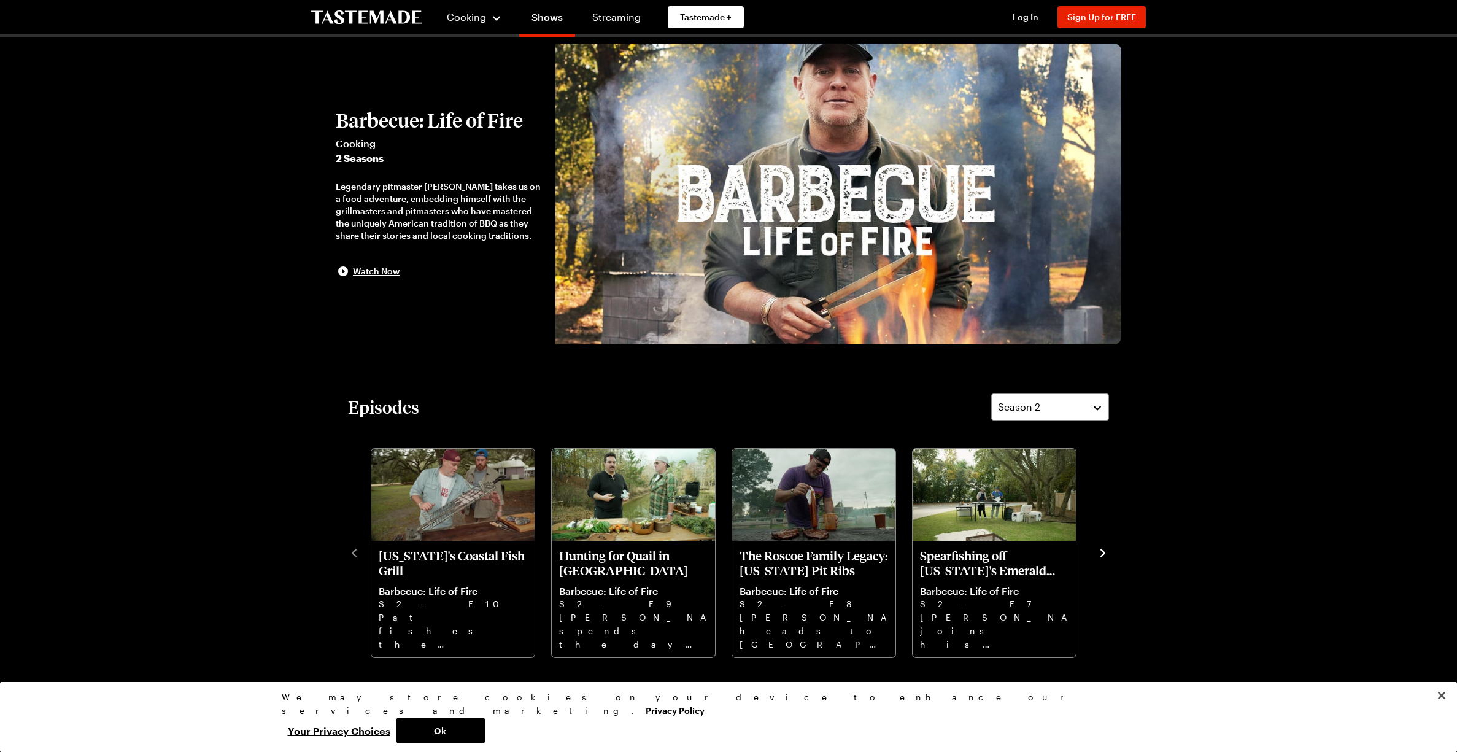
scroll to position [0, 0]
